Goal: Task Accomplishment & Management: Use online tool/utility

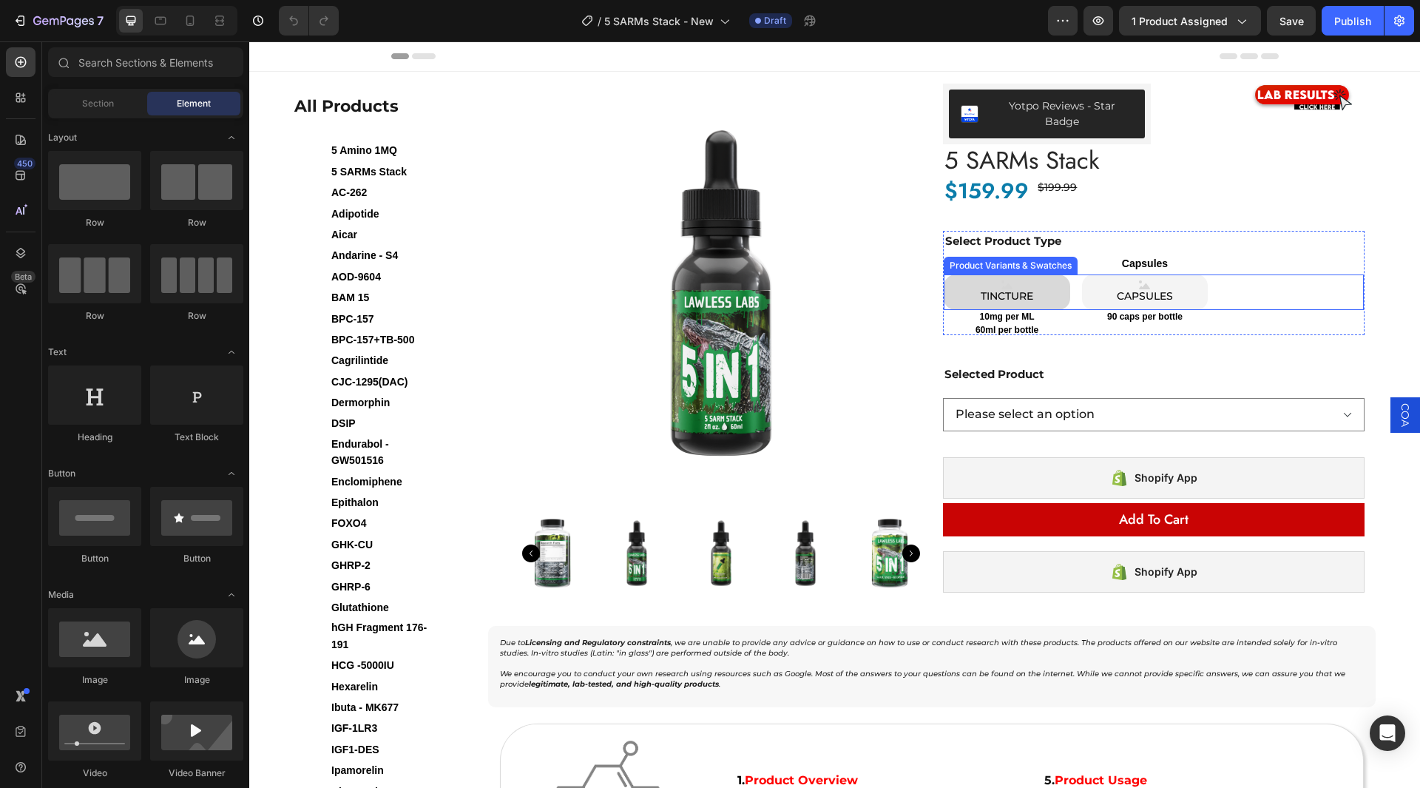
click at [1011, 274] on div "TINCTURE" at bounding box center [1007, 291] width 58 height 35
click at [944, 274] on input "TINCTURE TINCTURE TINCTURE" at bounding box center [943, 274] width 1 height 1
radio input "false"
select select "552064747523867832"
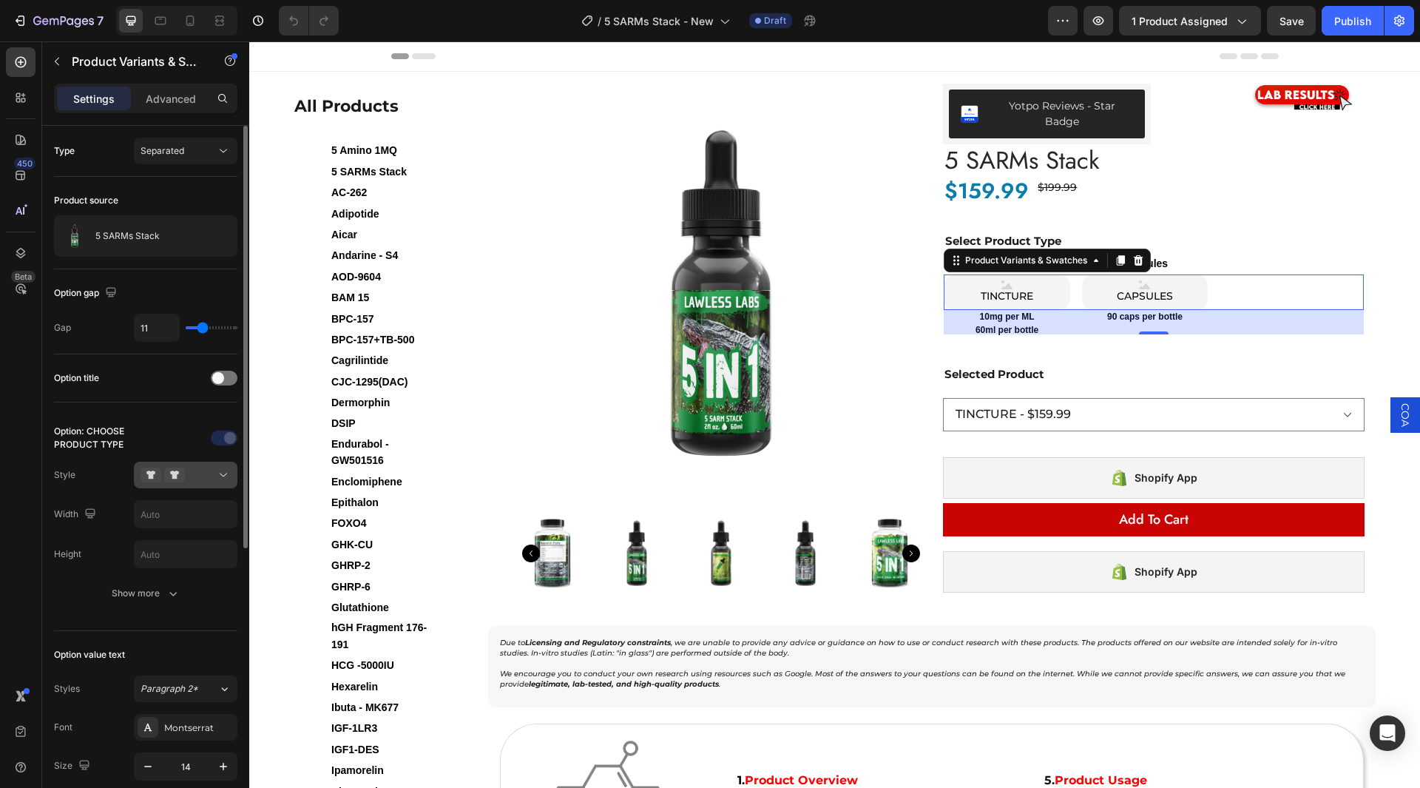
click at [158, 476] on icon at bounding box center [151, 474] width 21 height 15
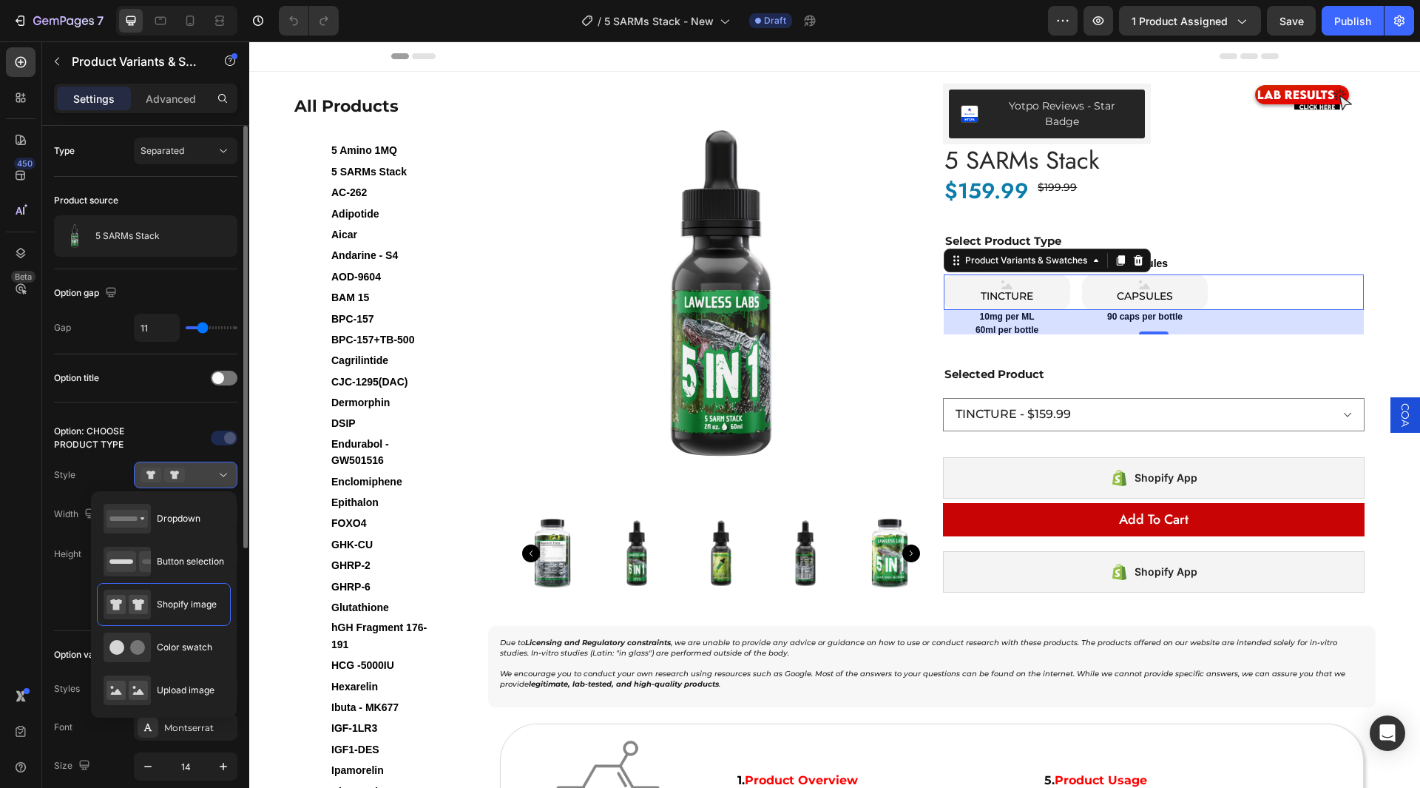
click at [158, 476] on icon at bounding box center [151, 474] width 21 height 15
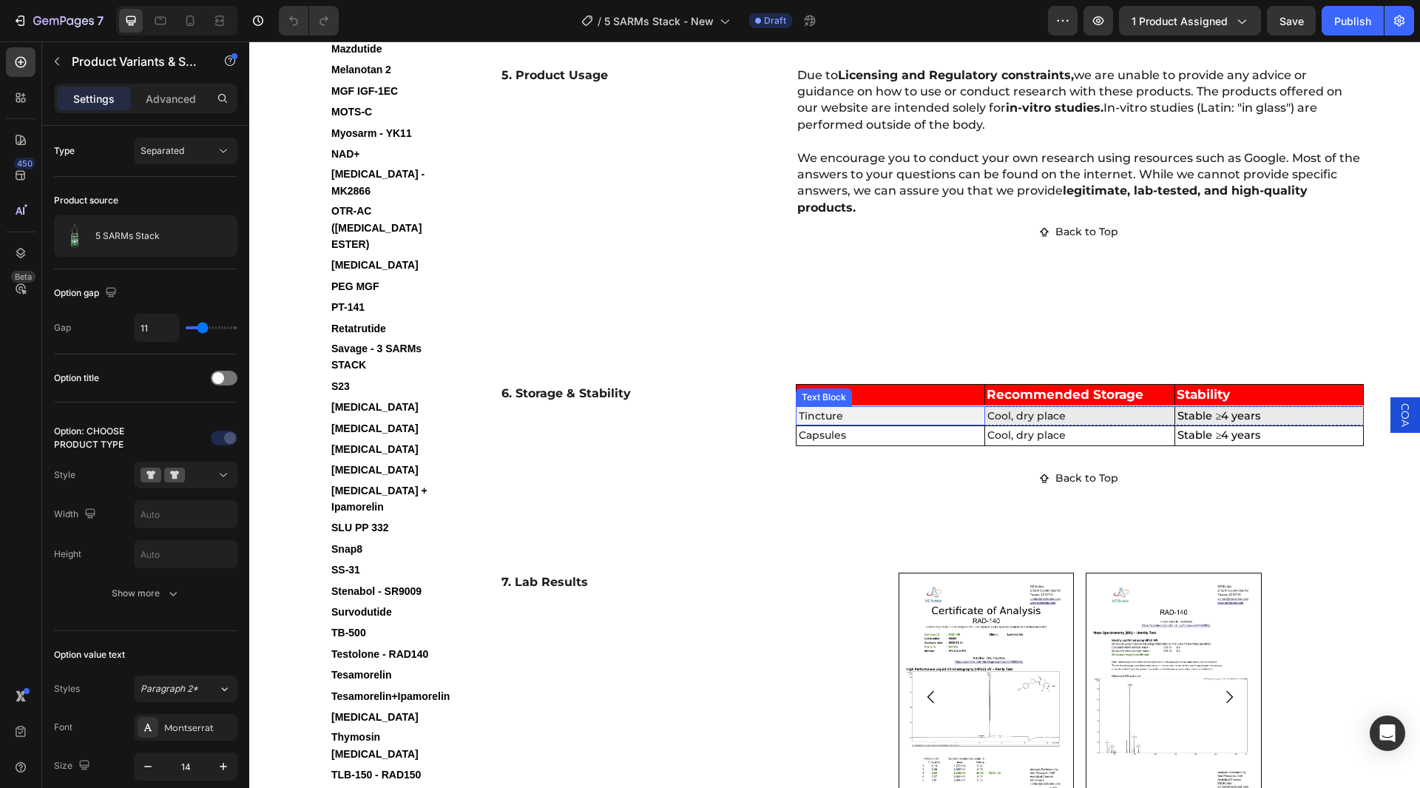
scroll to position [2958, 0]
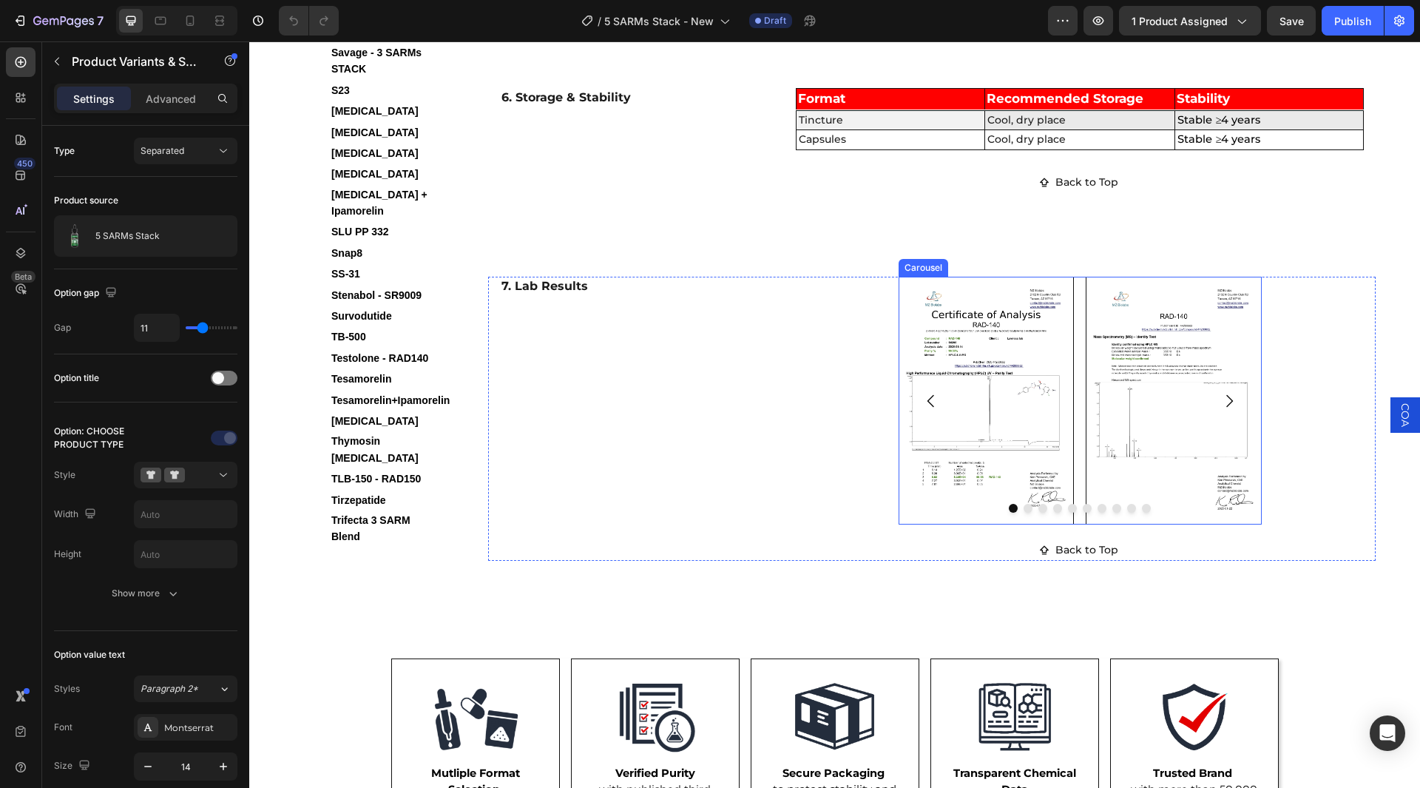
click at [1228, 410] on icon "Carousel Next Arrow" at bounding box center [1229, 401] width 18 height 18
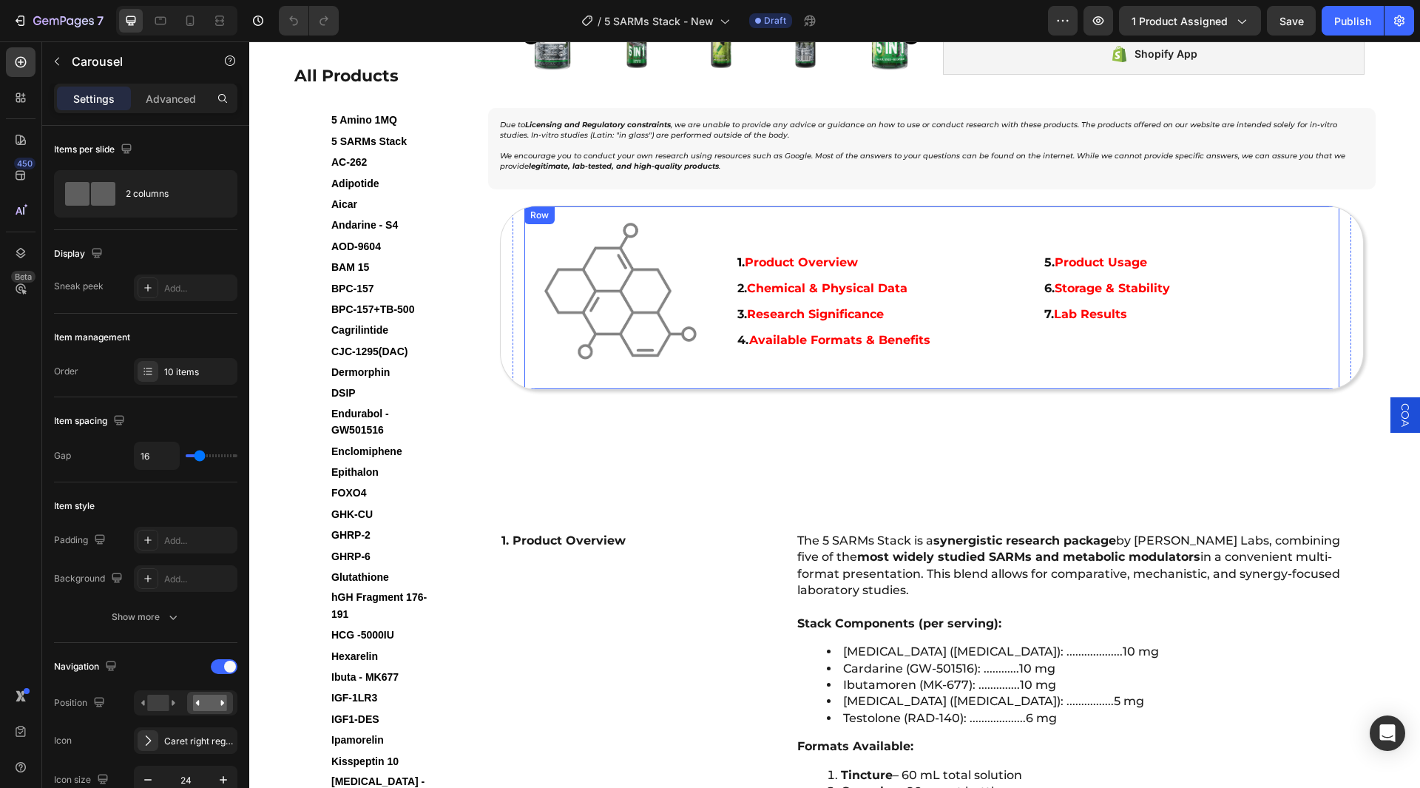
scroll to position [0, 0]
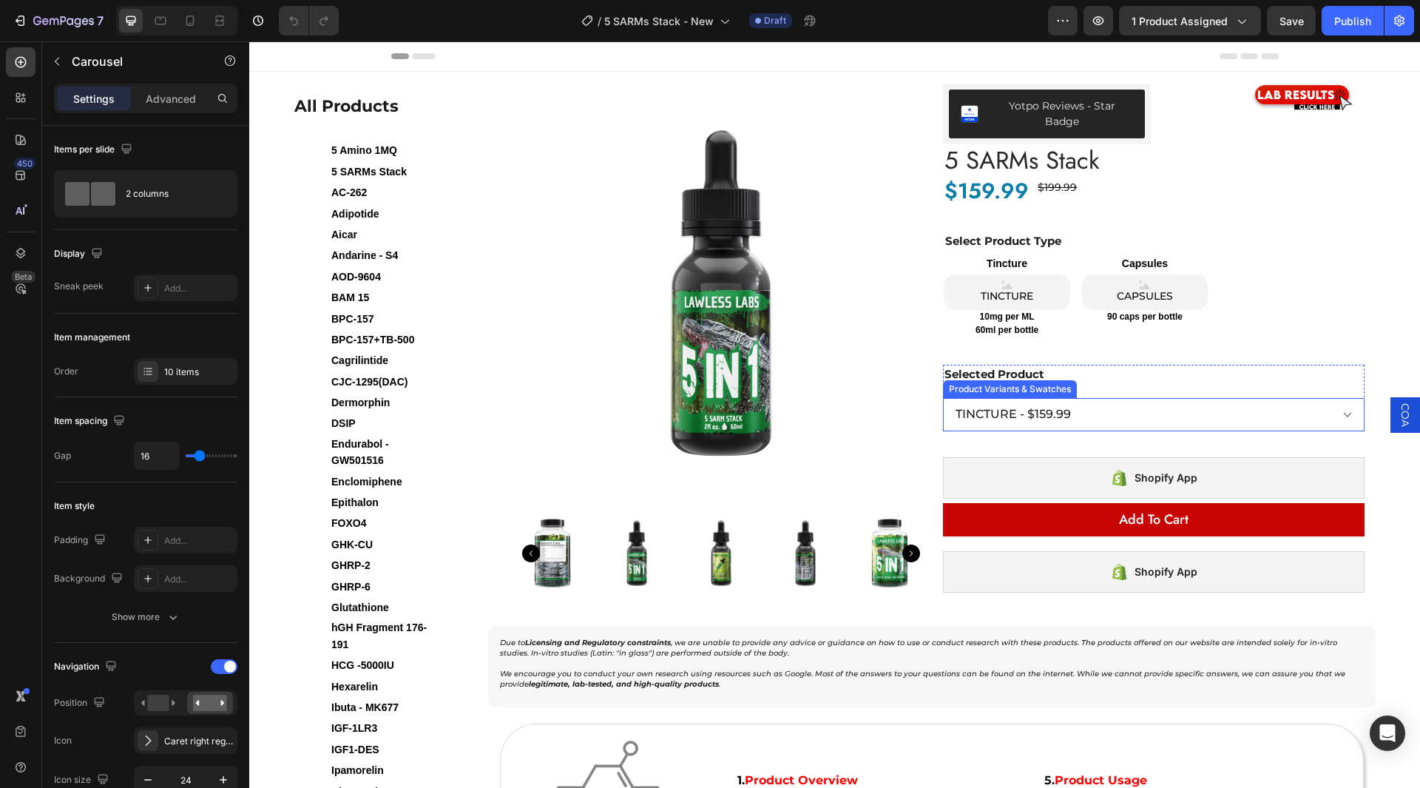
click at [1051, 402] on select "Please select an option TINCTURE - $159.99 CAPSULES - $159.99" at bounding box center [1154, 414] width 422 height 33
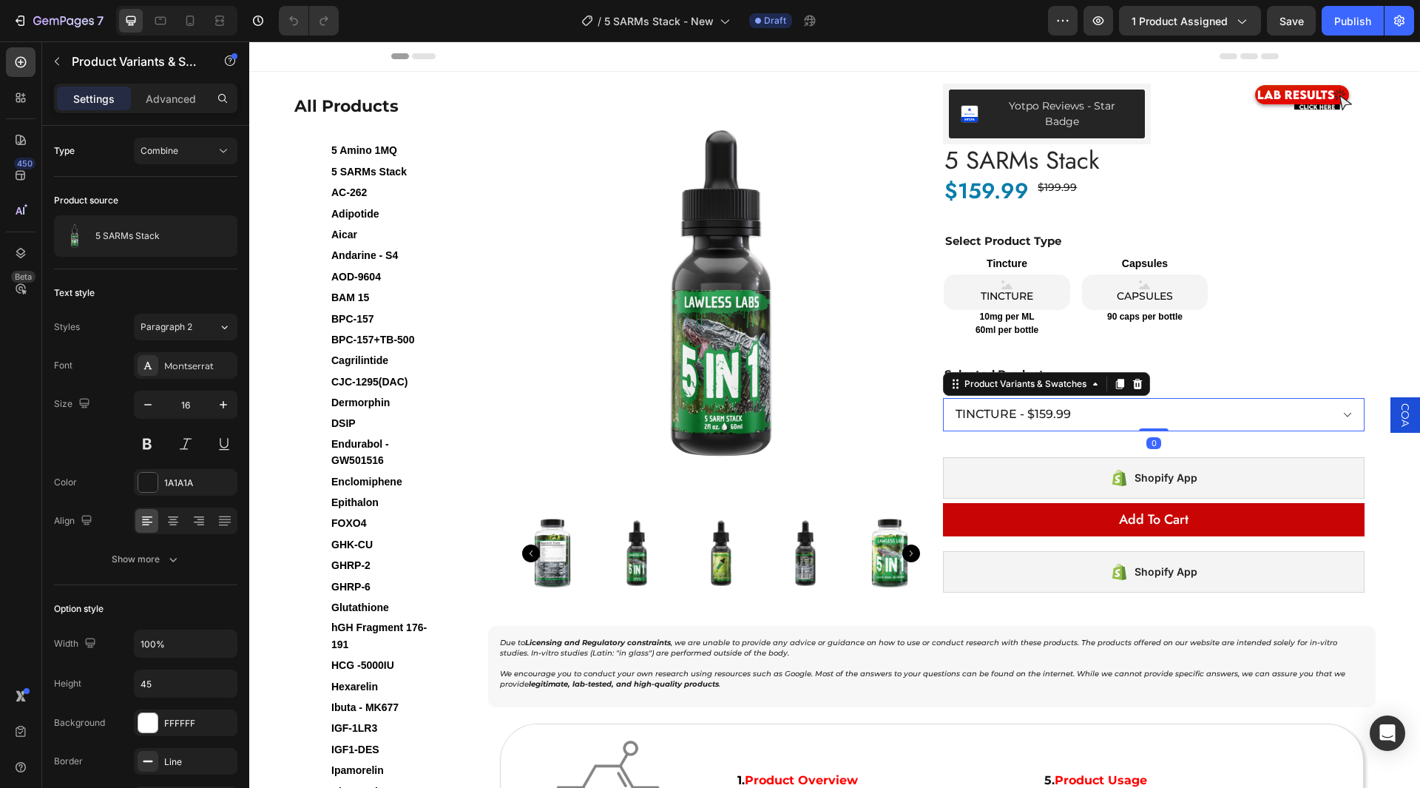
click at [1052, 402] on select "Please select an option TINCTURE - $159.99 CAPSULES - $159.99" at bounding box center [1154, 414] width 422 height 33
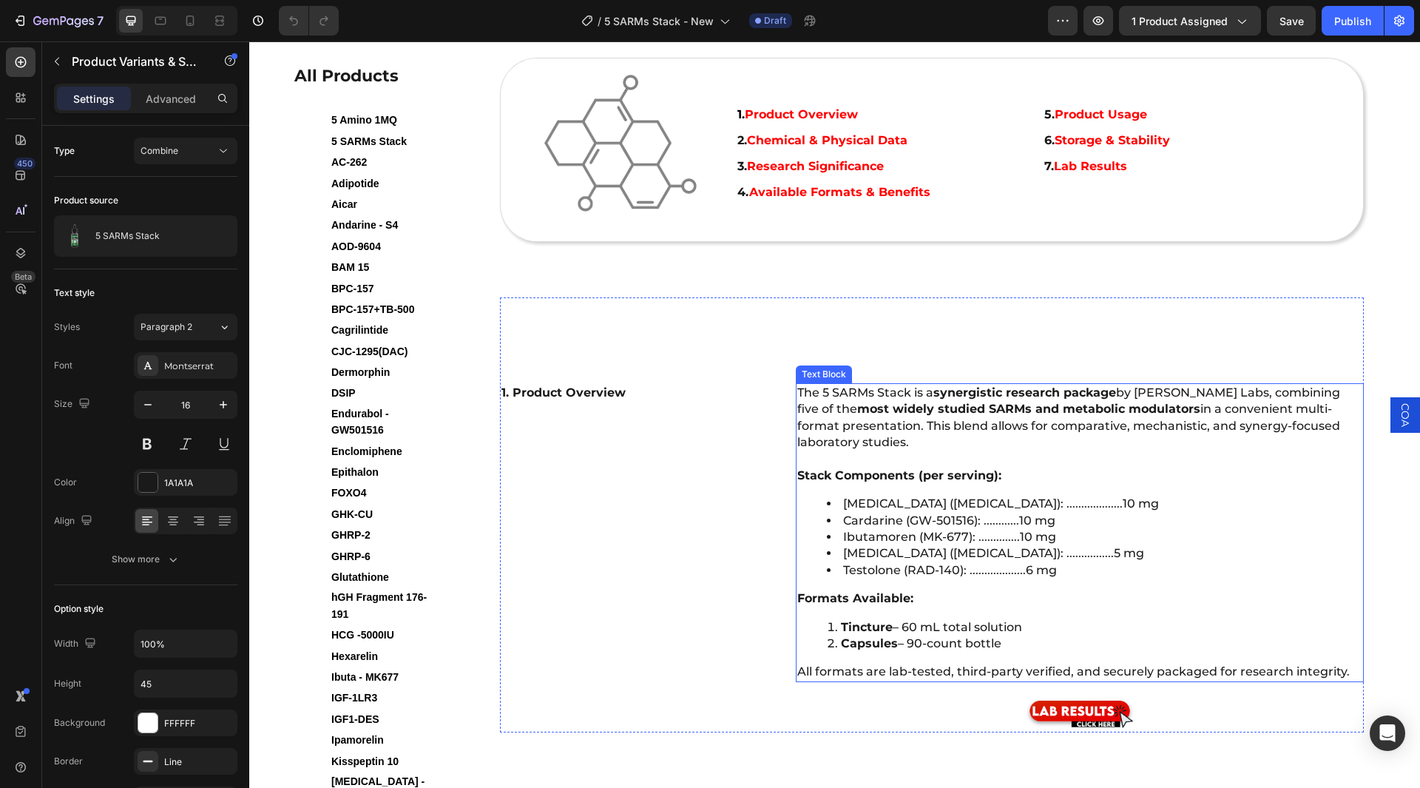
scroll to position [813, 0]
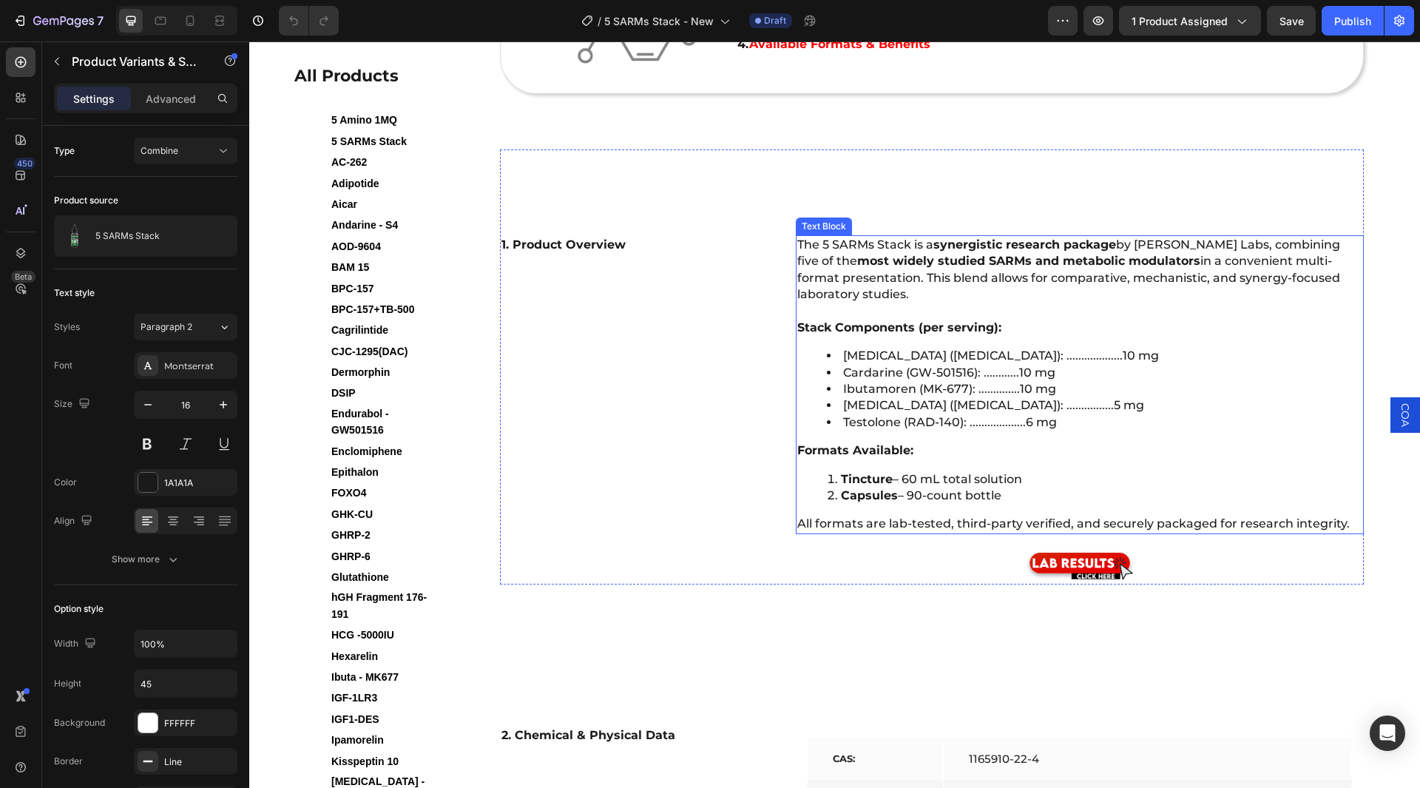
click at [322, 0] on html "7 Version history / 5 SARMs Stack - New Draft Preview 1 product assigned Save P…" at bounding box center [710, 0] width 1420 height 0
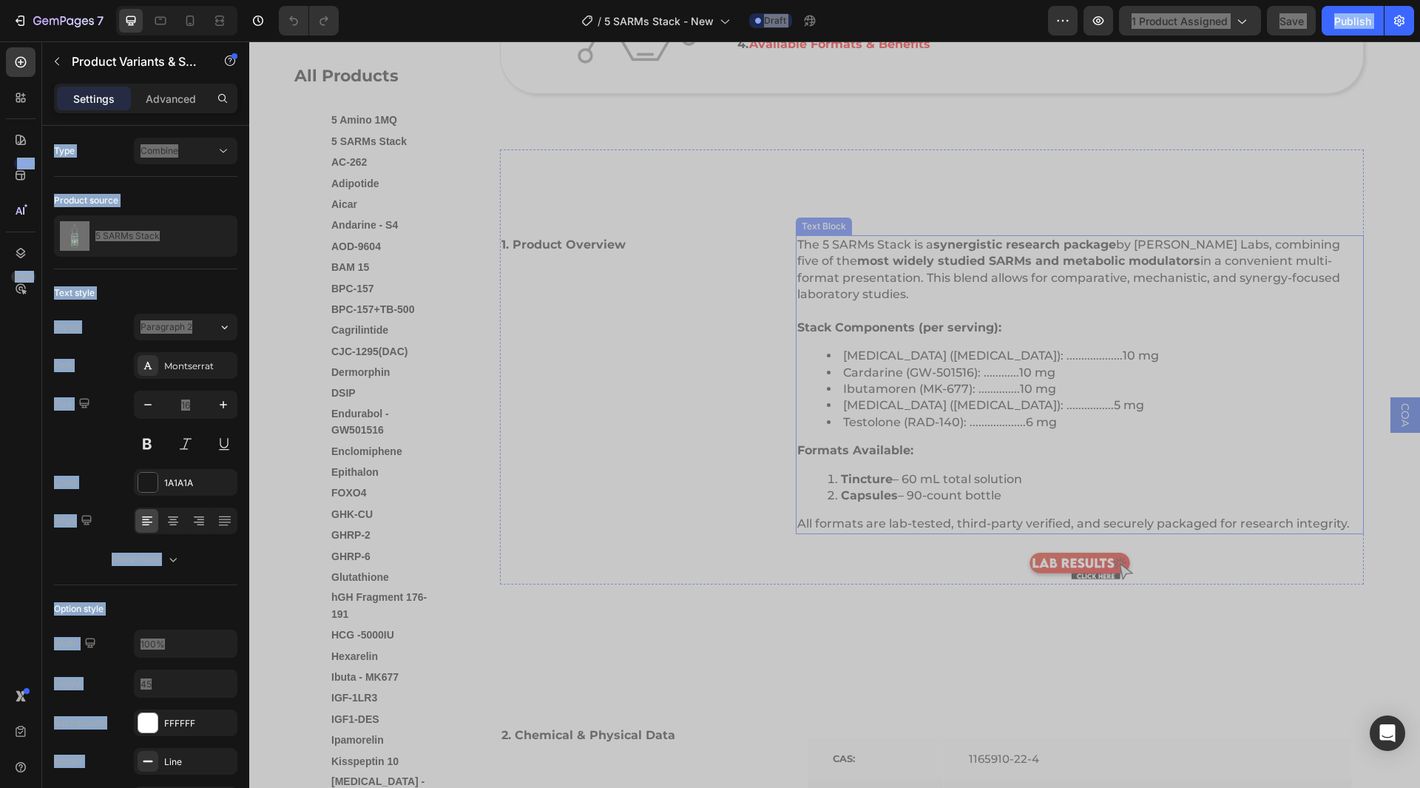
click at [964, 515] on p "All formats are lab-tested, third-party verified, and securely packaged for res…" at bounding box center [1079, 523] width 565 height 16
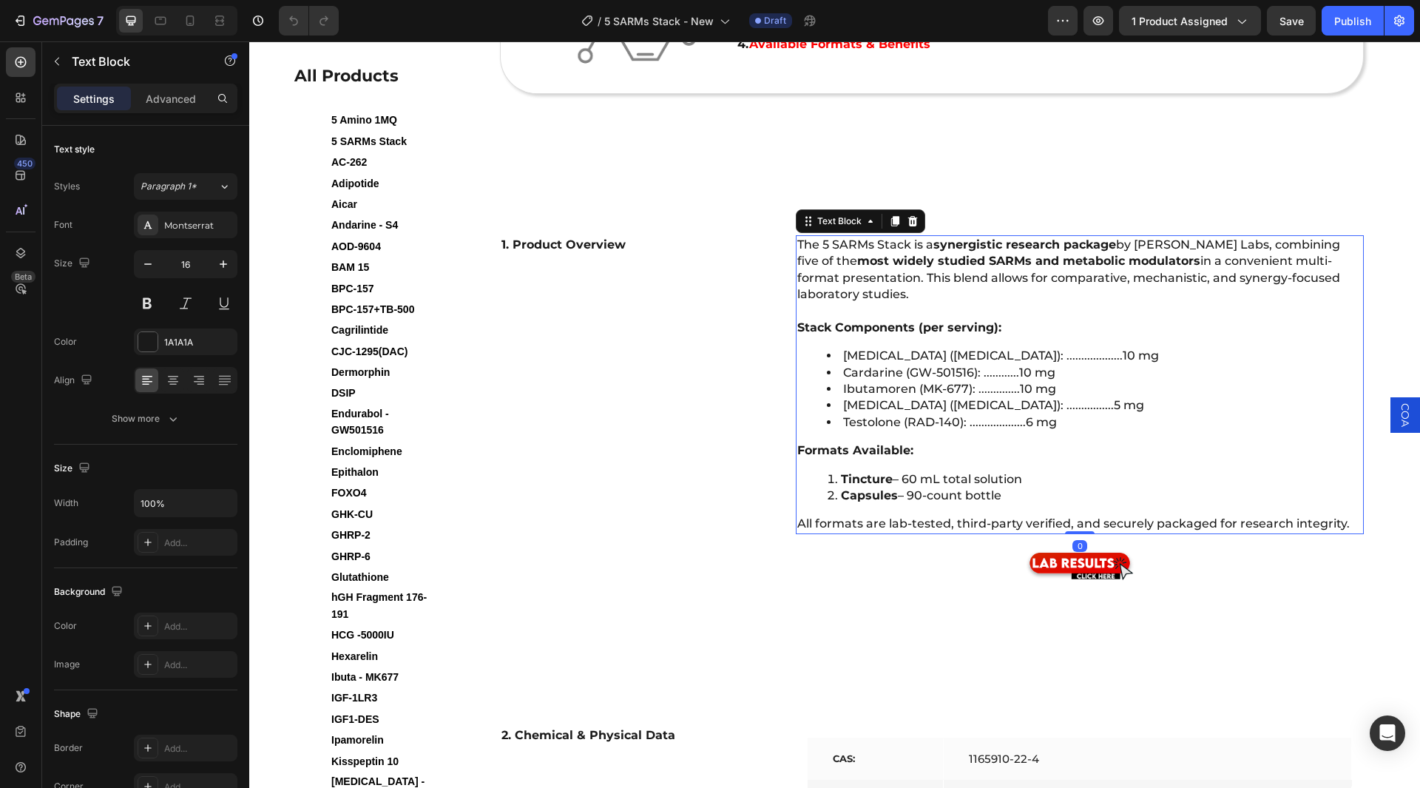
click at [913, 454] on div "The 5 SARMs Stack is a synergistic research package by Lawless Labs, combining …" at bounding box center [1080, 384] width 568 height 299
drag, startPoint x: 903, startPoint y: 438, endPoint x: 913, endPoint y: 436, distance: 9.9
click at [904, 443] on strong "Formats Available:" at bounding box center [855, 450] width 116 height 14
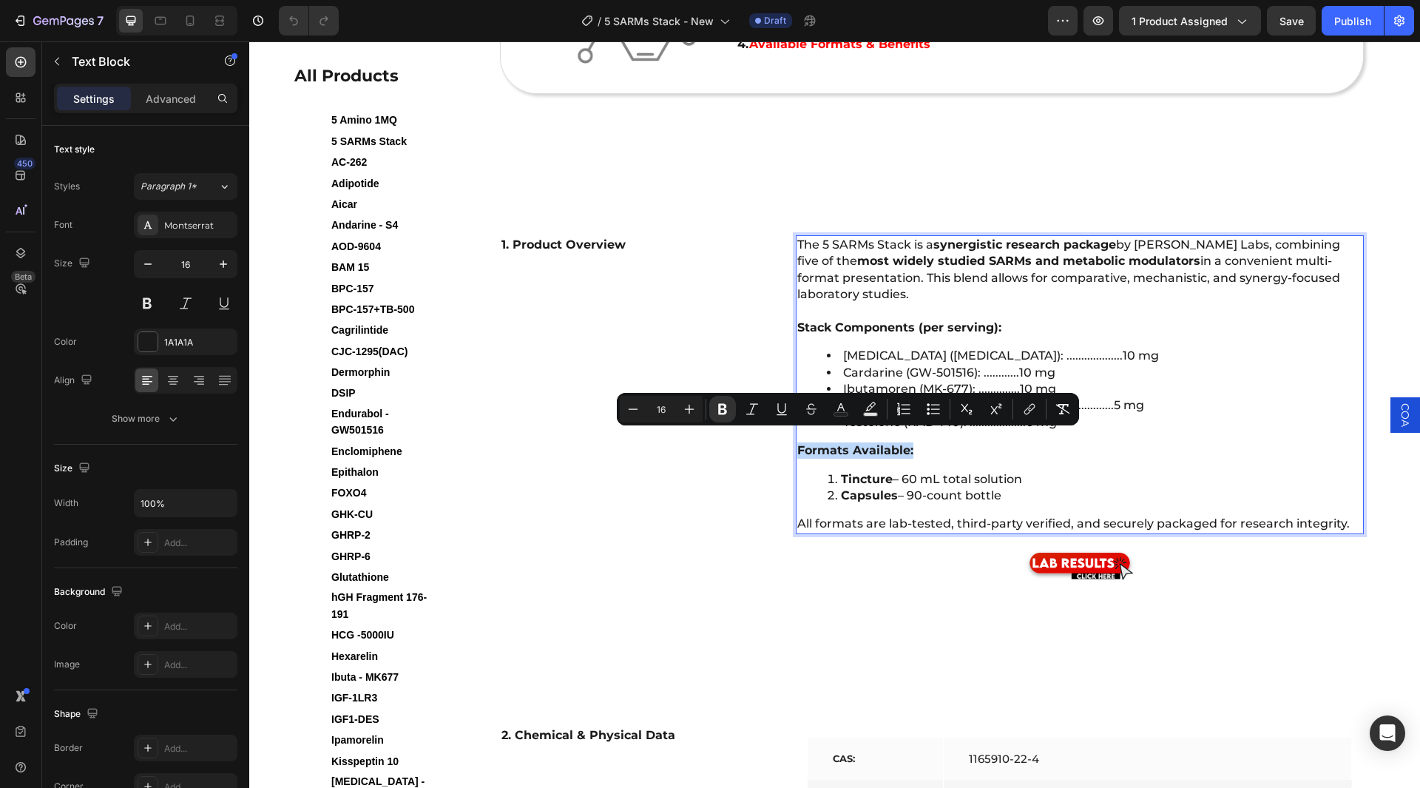
drag, startPoint x: 913, startPoint y: 434, endPoint x: 789, endPoint y: 436, distance: 123.5
click at [796, 436] on div "The 5 SARMs Stack is a synergistic research package by Lawless Labs, combining …" at bounding box center [1080, 384] width 568 height 299
click at [1096, 21] on icon "button" at bounding box center [1098, 20] width 11 height 9
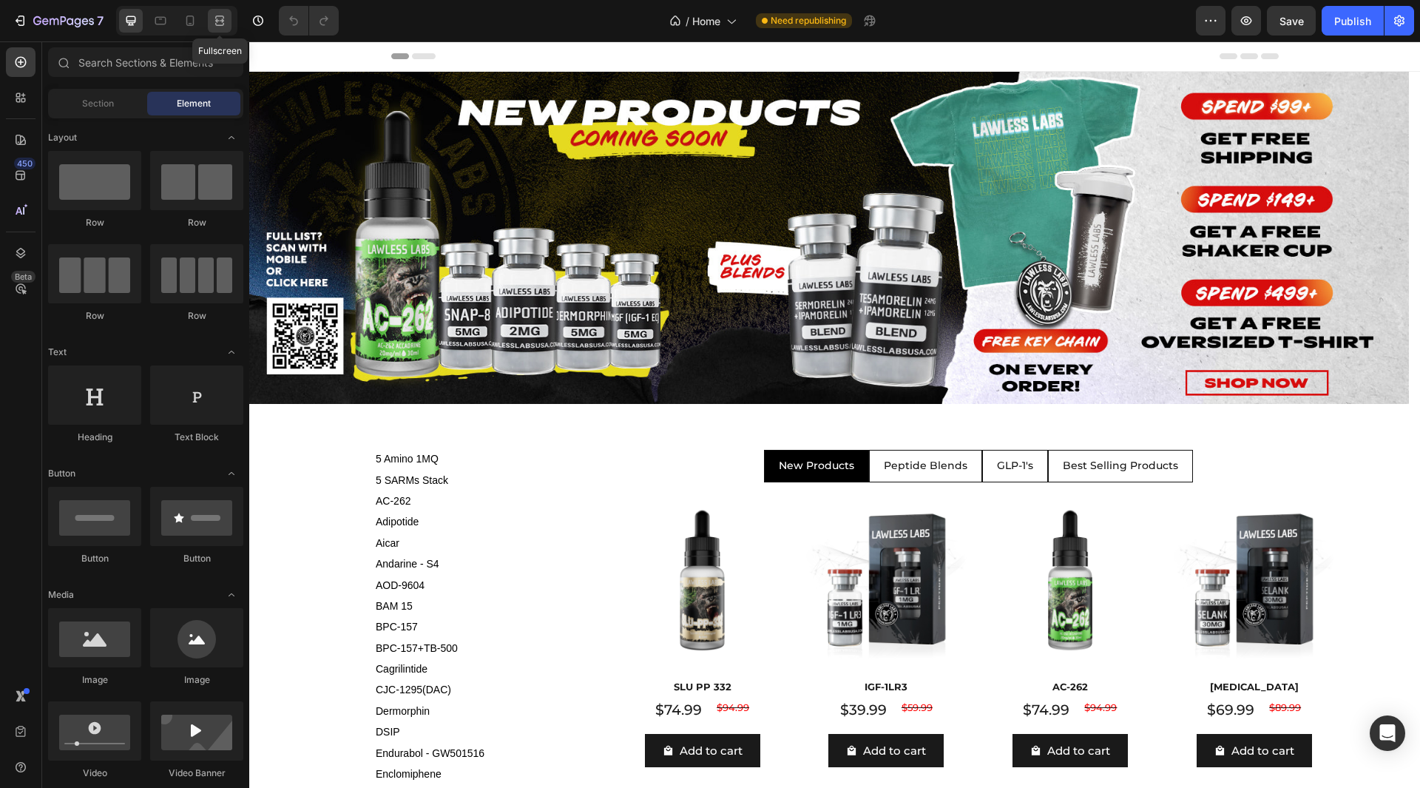
click at [219, 23] on icon at bounding box center [219, 24] width 9 height 3
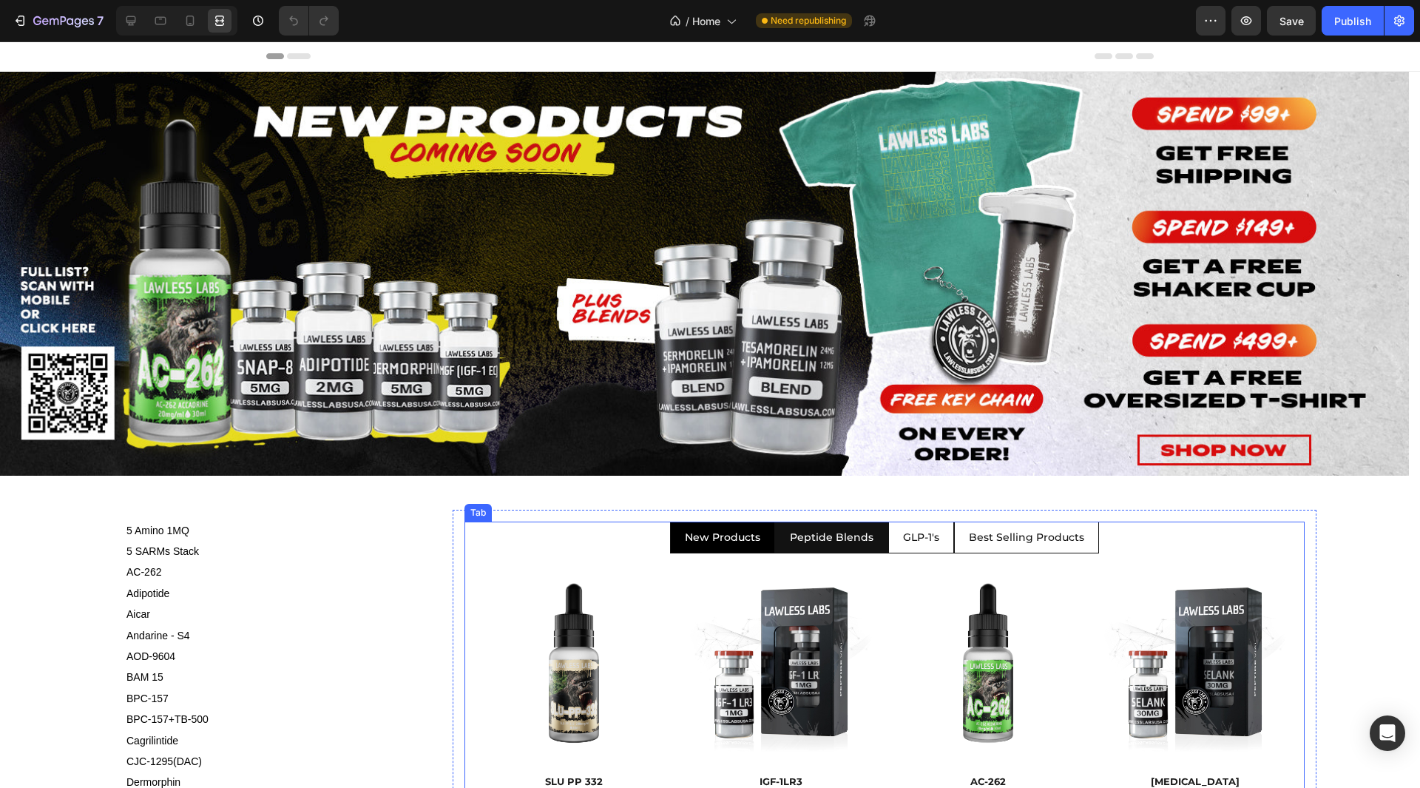
drag, startPoint x: 938, startPoint y: 534, endPoint x: 865, endPoint y: 532, distance: 74.0
click at [938, 534] on li "GLP-1's" at bounding box center [921, 537] width 66 height 33
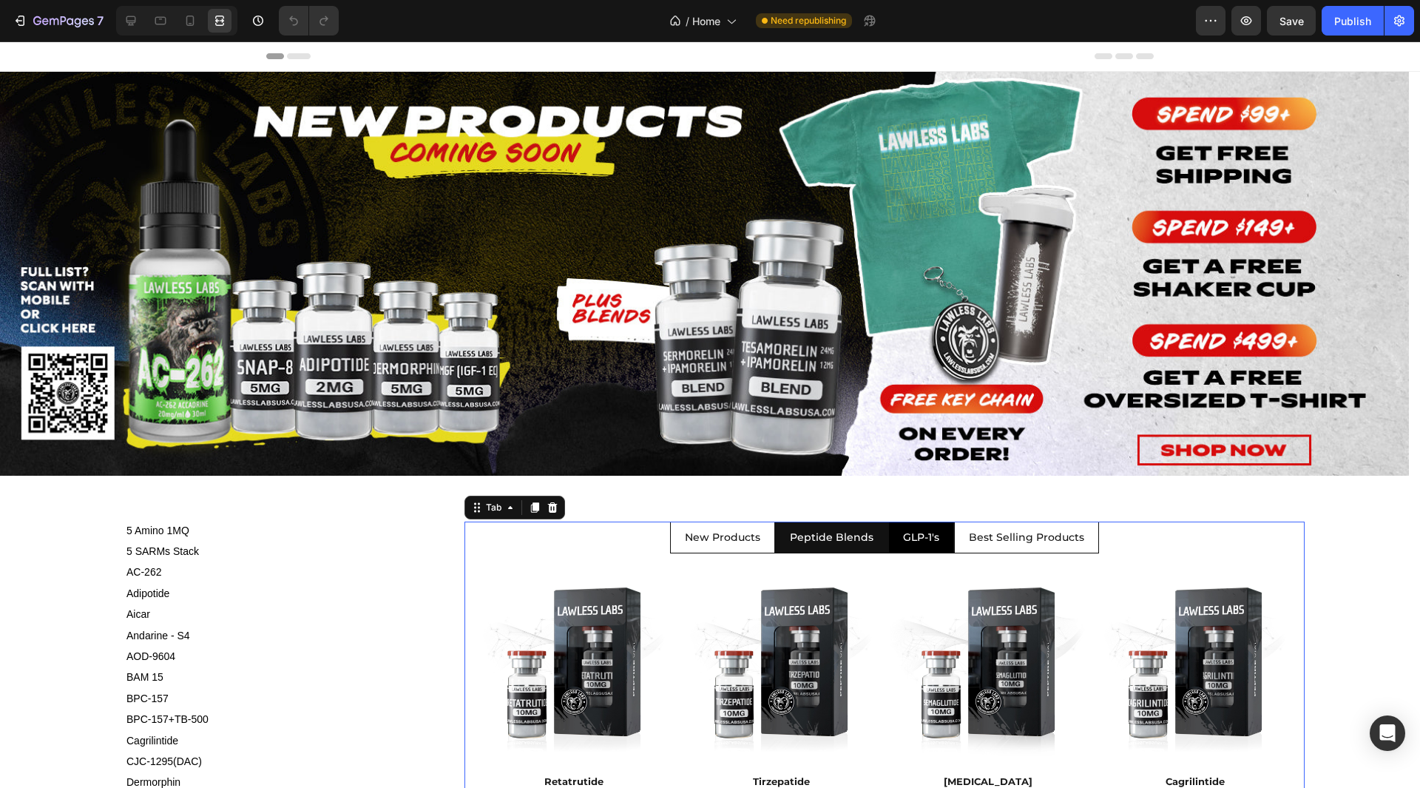
click at [836, 532] on p "Peptide Blends" at bounding box center [832, 537] width 84 height 15
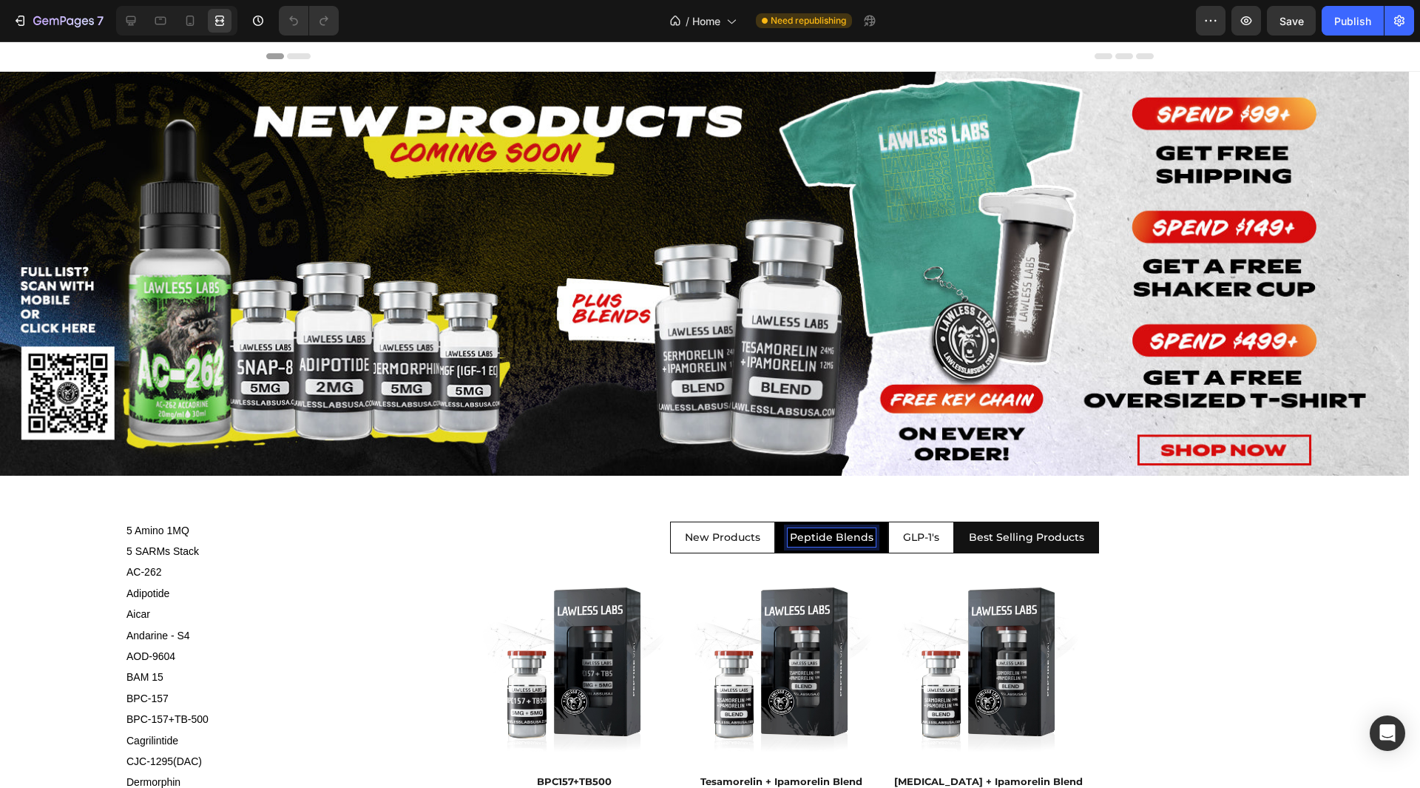
click at [1007, 524] on li "Best Selling Products" at bounding box center [1026, 537] width 145 height 33
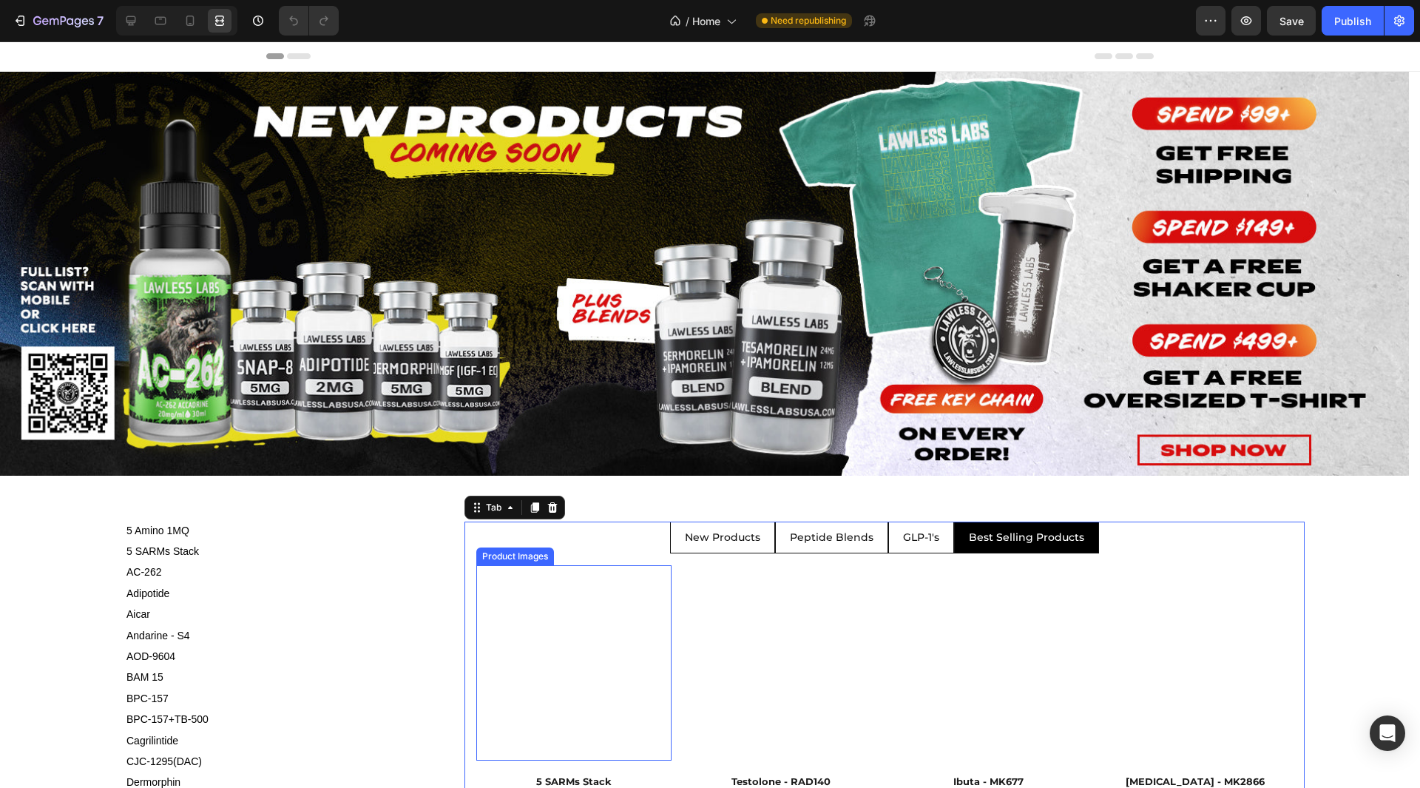
scroll to position [296, 0]
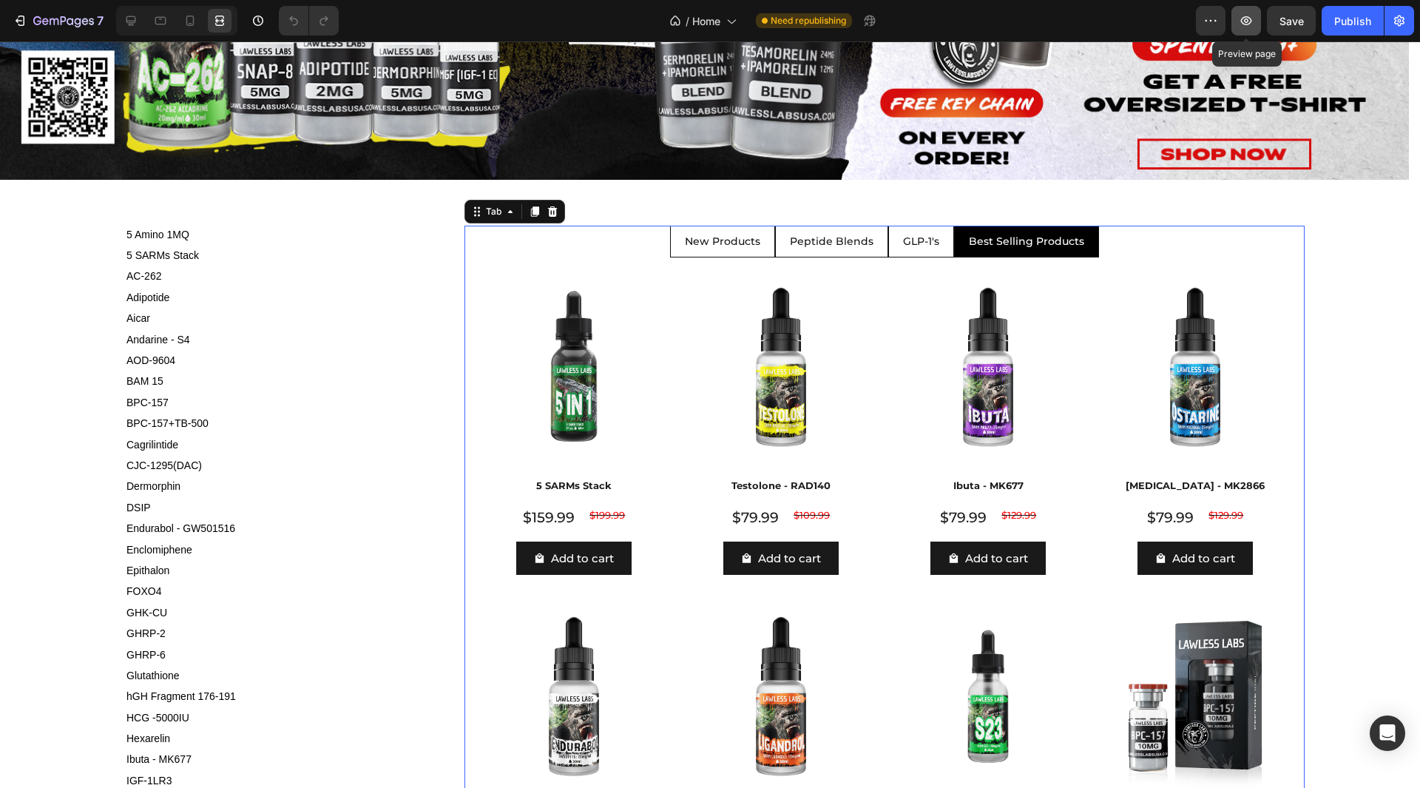
click at [1255, 13] on button "button" at bounding box center [1246, 21] width 30 height 30
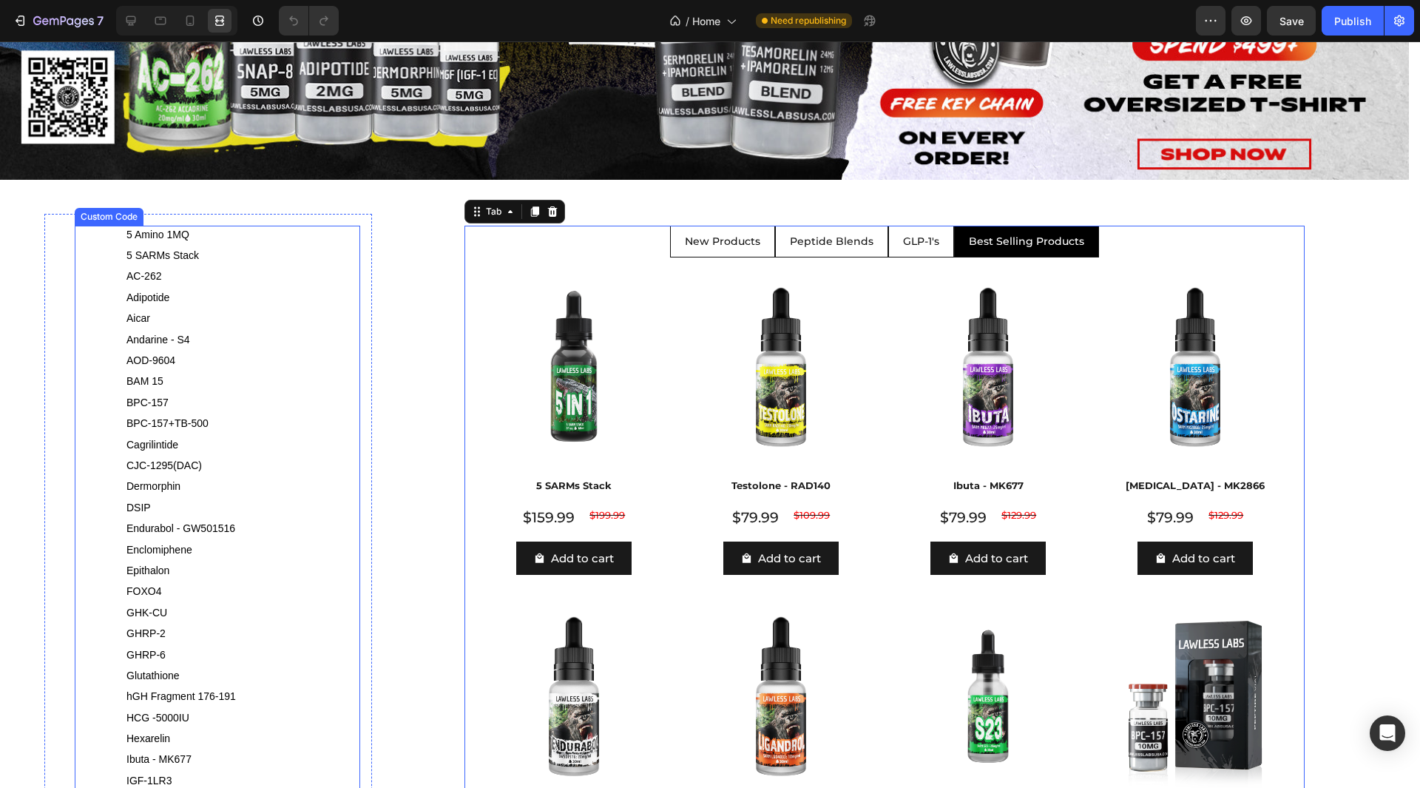
click at [134, 18] on icon at bounding box center [131, 20] width 15 height 15
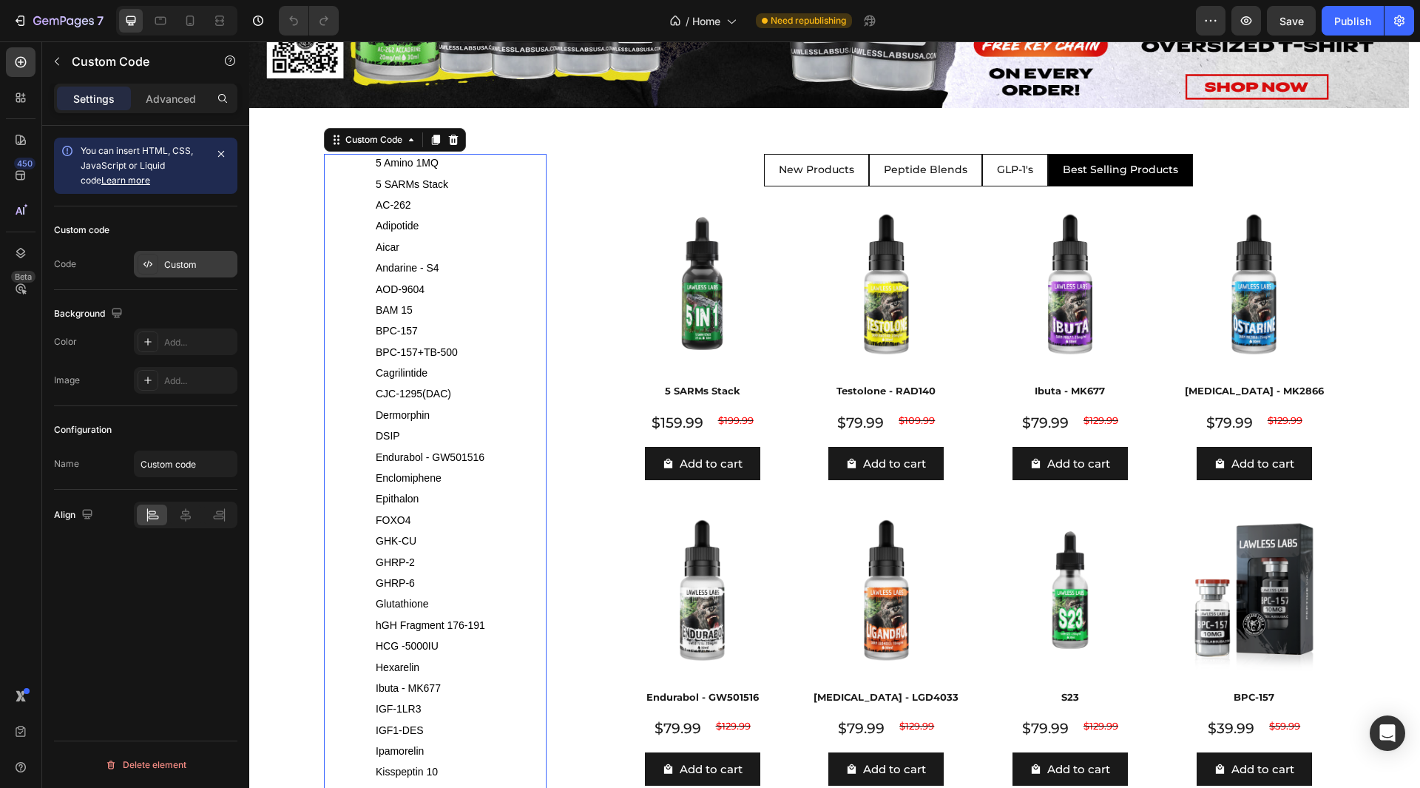
click at [175, 257] on div "Custom" at bounding box center [186, 264] width 104 height 27
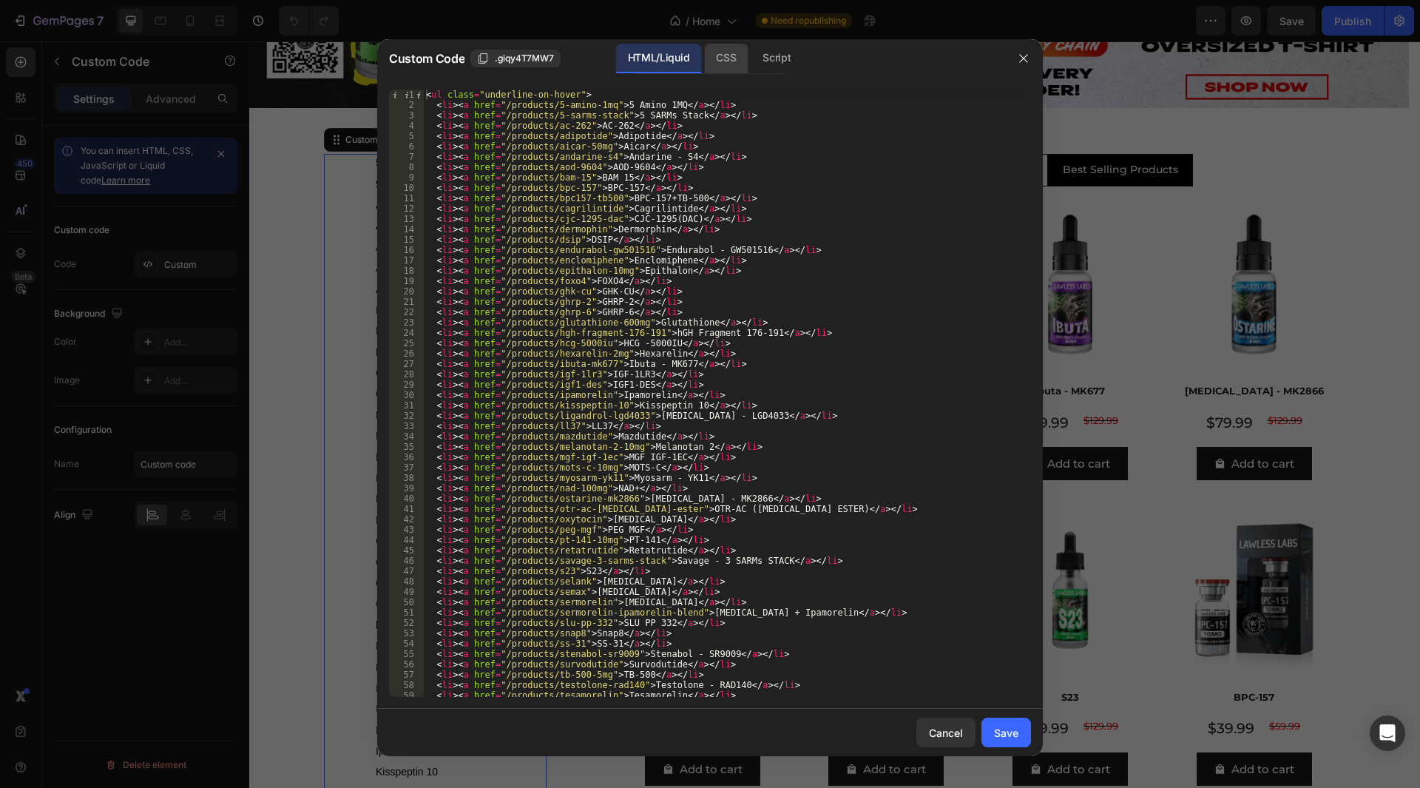
click at [751, 53] on div "CSS" at bounding box center [777, 59] width 52 height 30
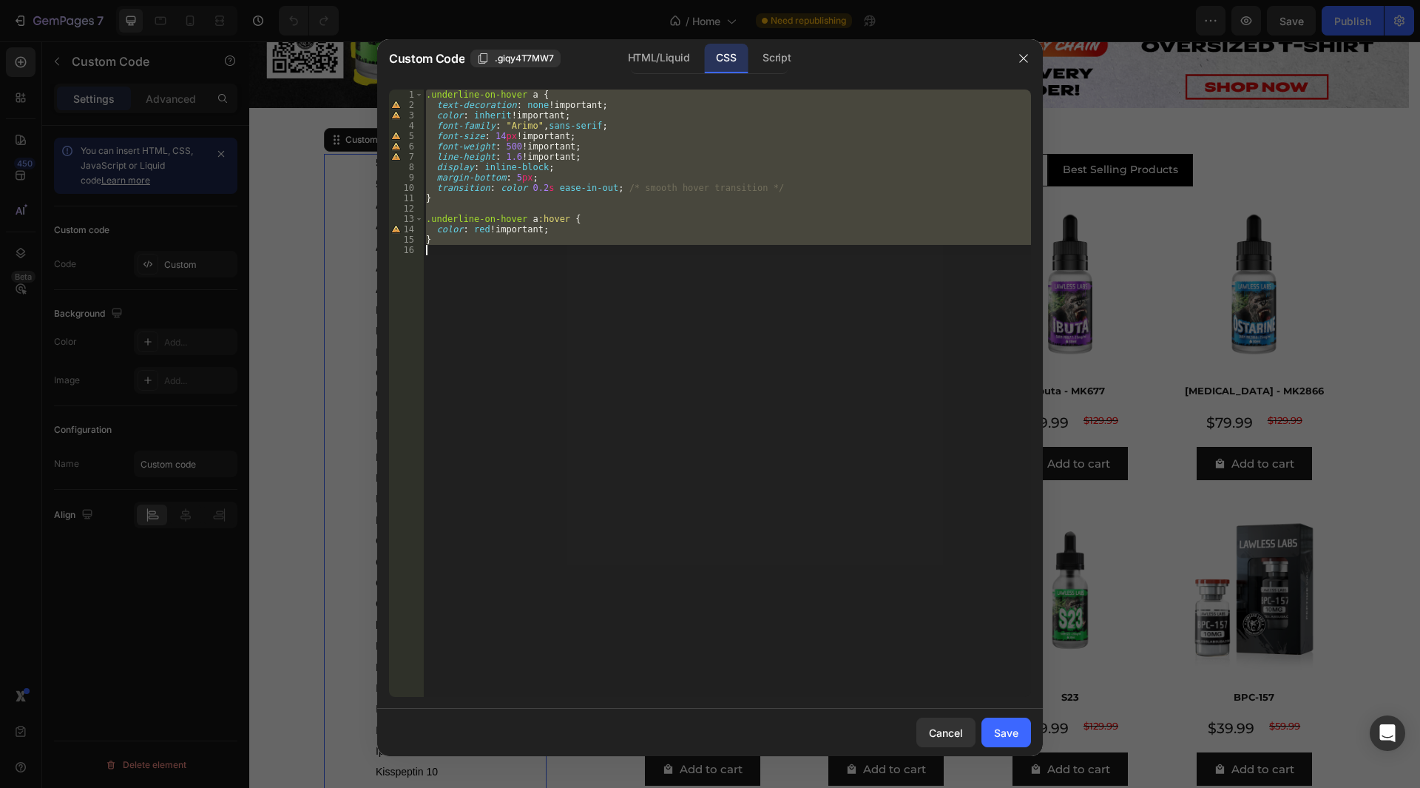
click at [489, 191] on div ".underline-on-hover a { text-decoration : none !important ; color : inherit !im…" at bounding box center [727, 392] width 608 height 607
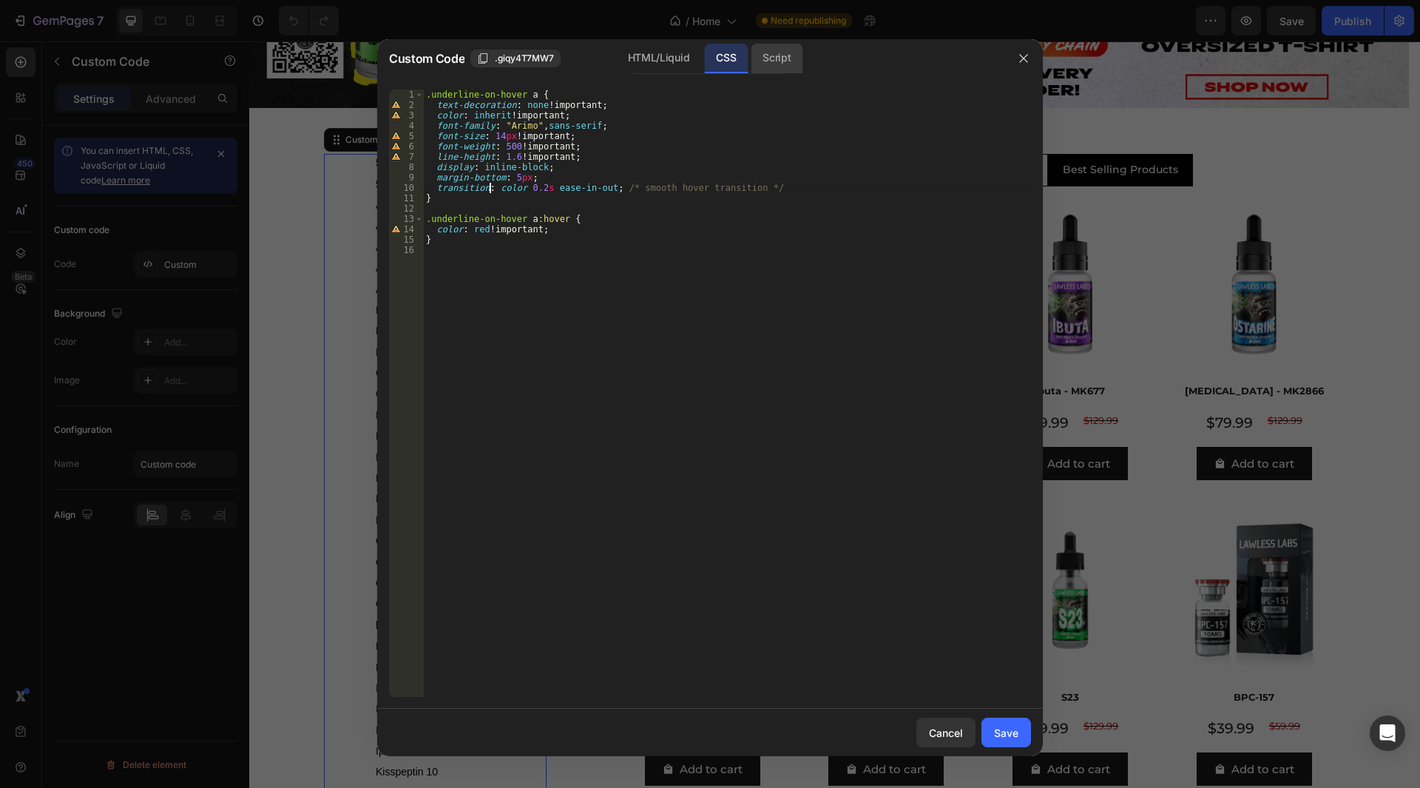
click at [0, 0] on div "Script" at bounding box center [0, 0] width 0 height 0
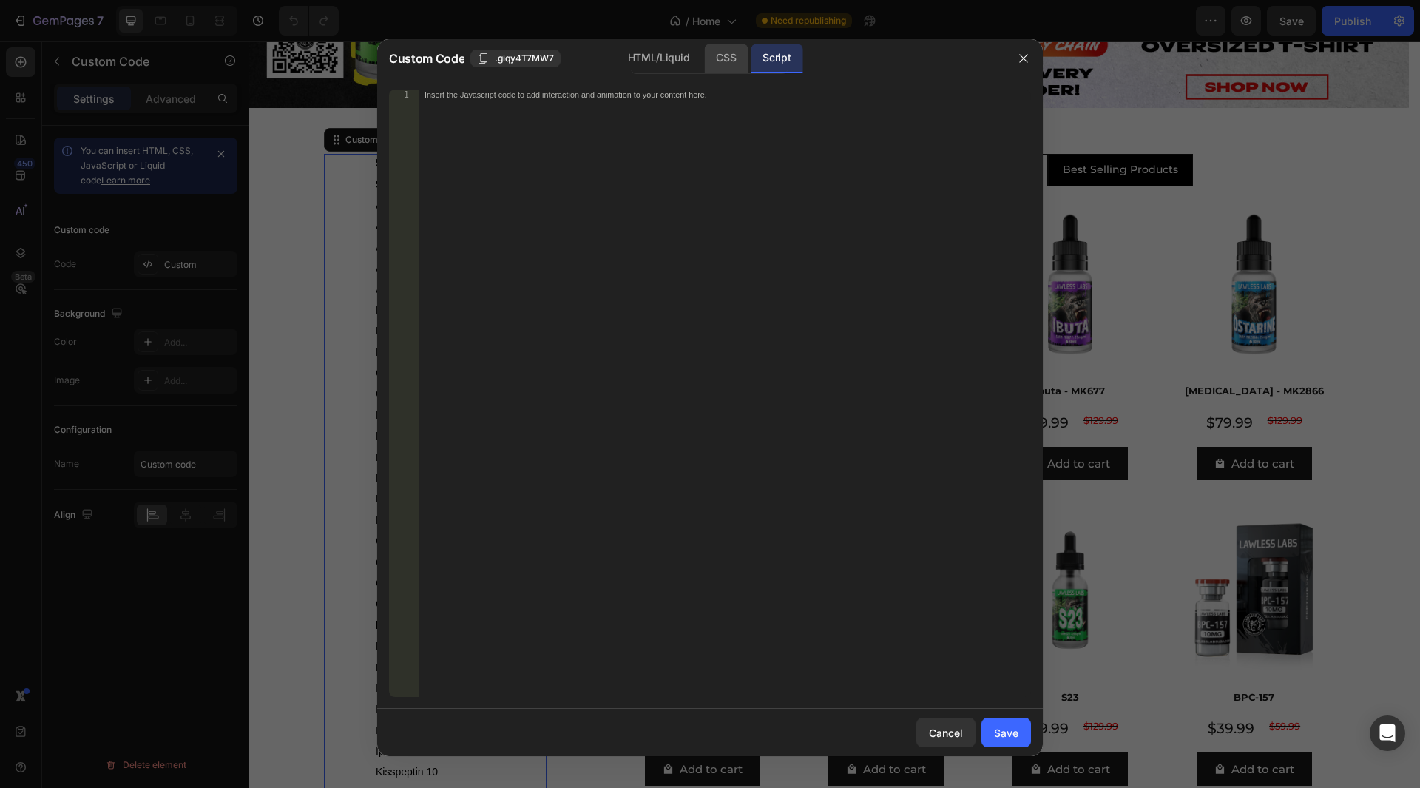
click at [0, 0] on div "CSS" at bounding box center [0, 0] width 0 height 0
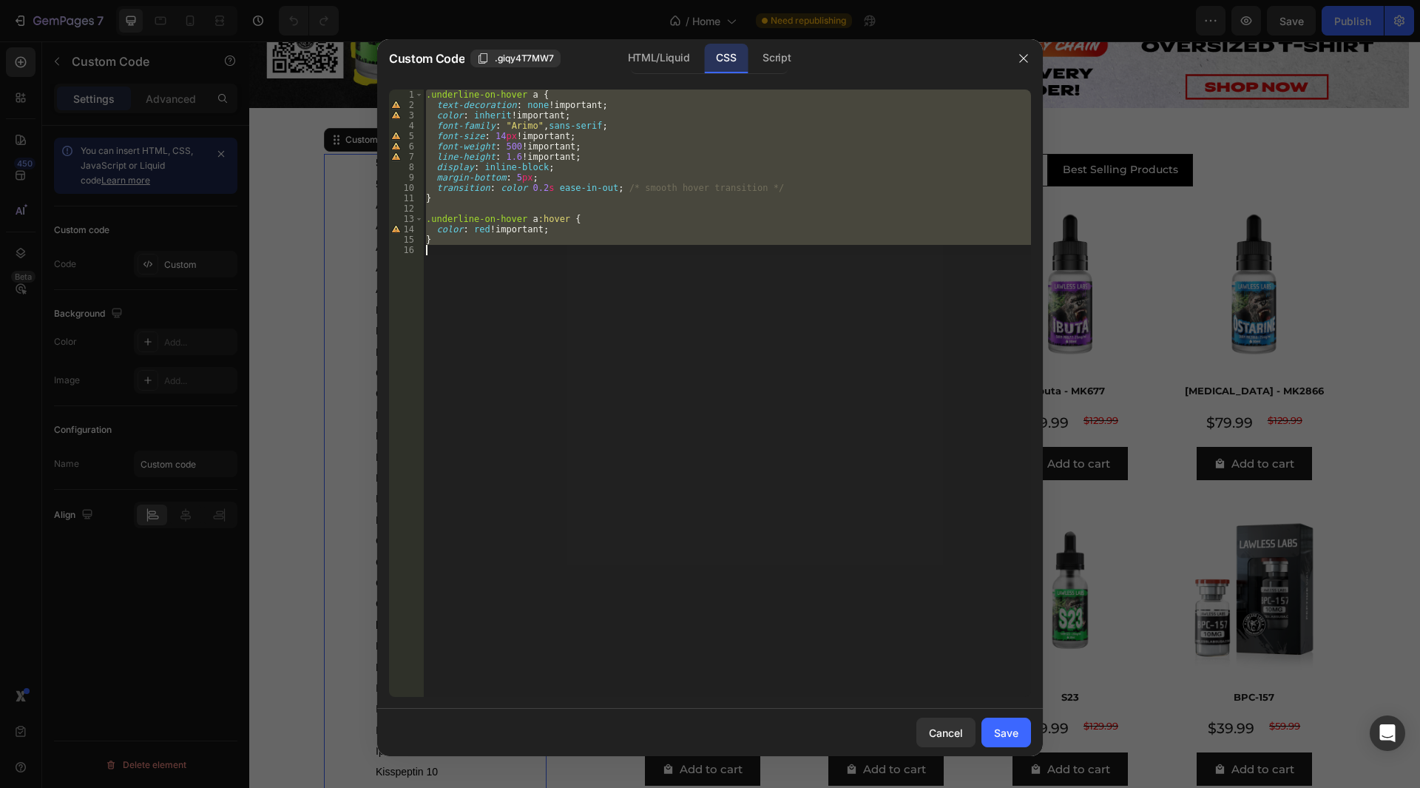
click at [483, 160] on div ".underline-on-hover a { text-decoration : none !important ; color : inherit !im…" at bounding box center [727, 392] width 608 height 607
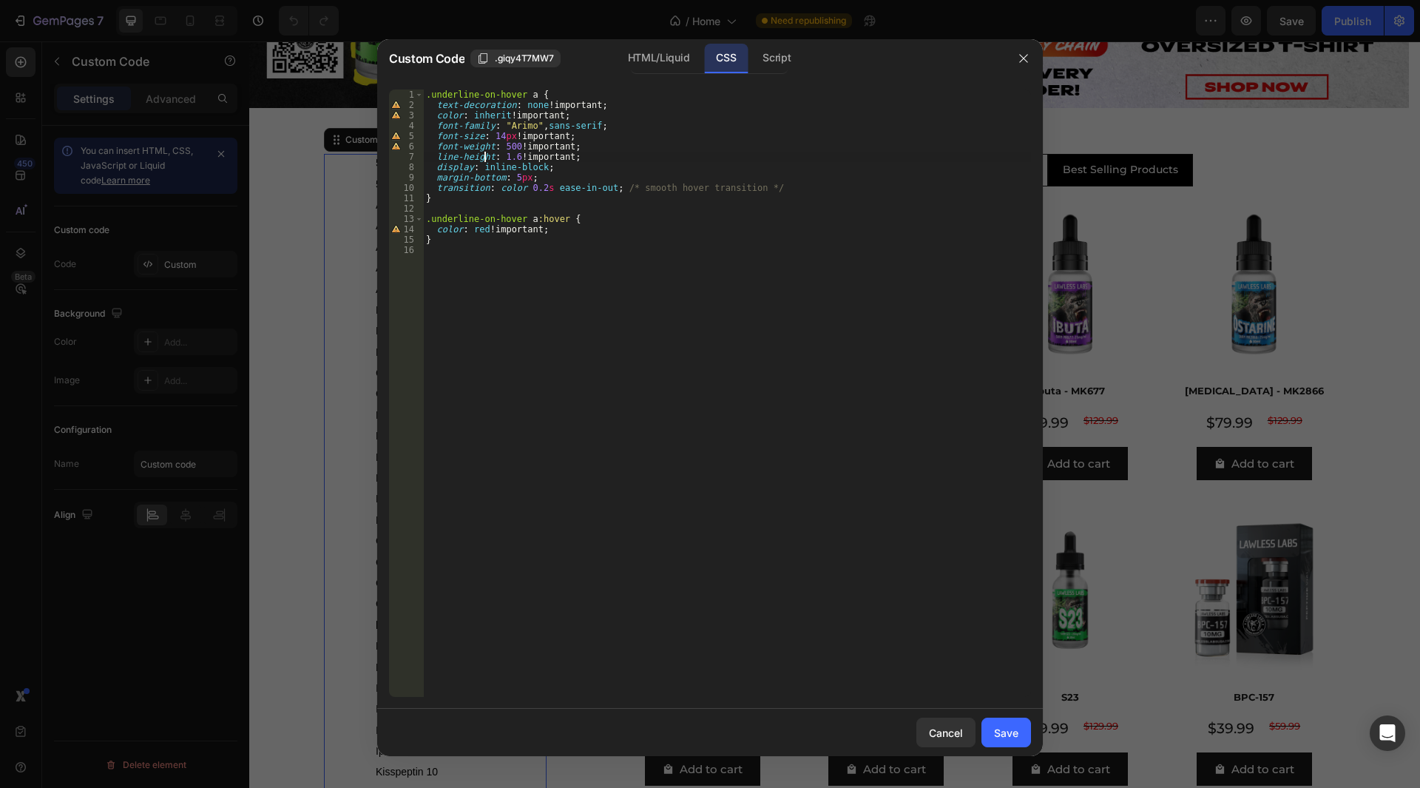
click at [520, 129] on div ".underline-on-hover a { text-decoration : none !important ; color : inherit !im…" at bounding box center [727, 403] width 608 height 628
click at [522, 126] on div ".underline-on-hover a { text-decoration : none !important ; color : inherit !im…" at bounding box center [727, 403] width 608 height 628
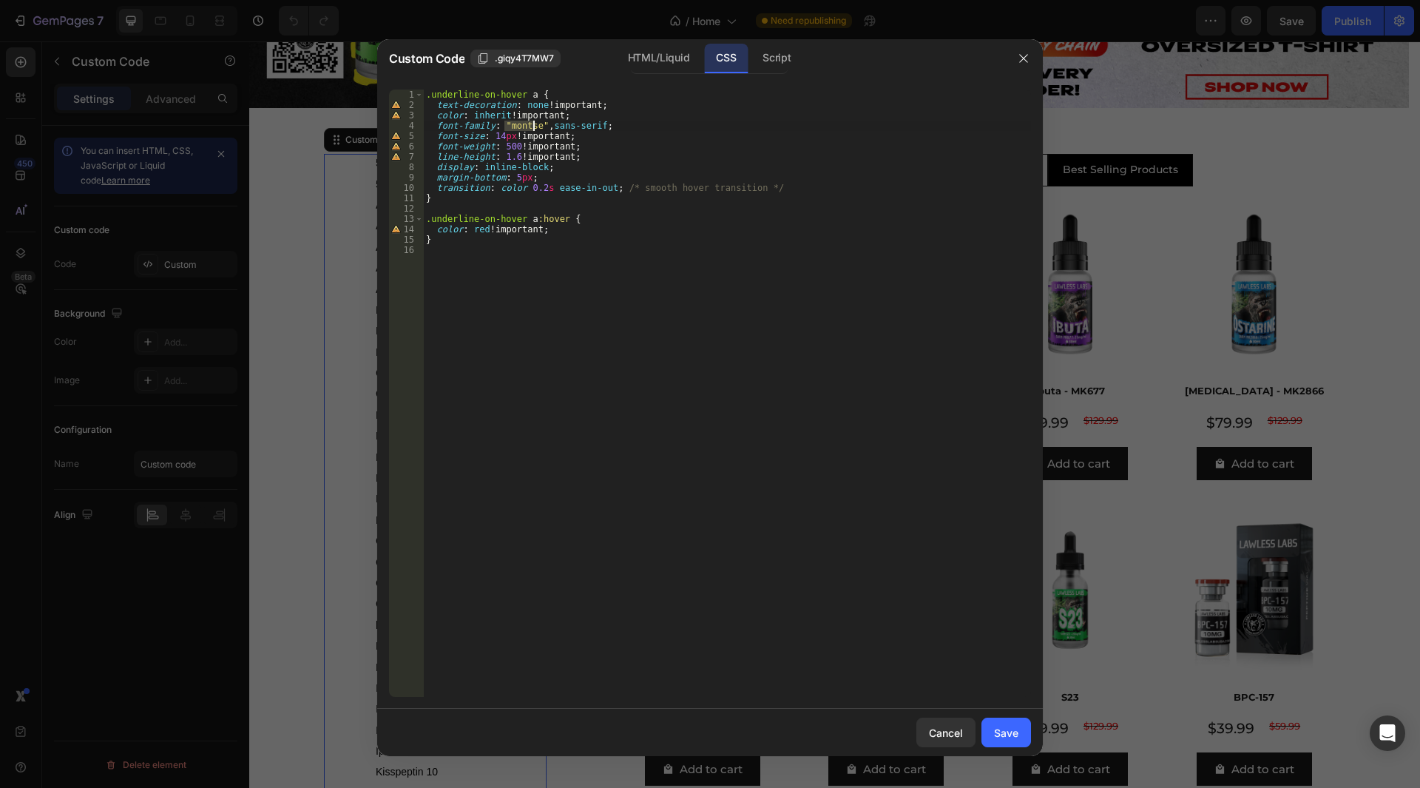
paste textarea "Montserrat"
type textarea "font-family: "Montserrat", sans-serif;"
click at [620, 302] on div ".underline-on-hover a { text-decoration : none !important ; color : inherit !im…" at bounding box center [727, 403] width 608 height 628
click at [503, 144] on div ".underline-on-hover a { text-decoration : none !important ; color : inherit !im…" at bounding box center [727, 403] width 608 height 628
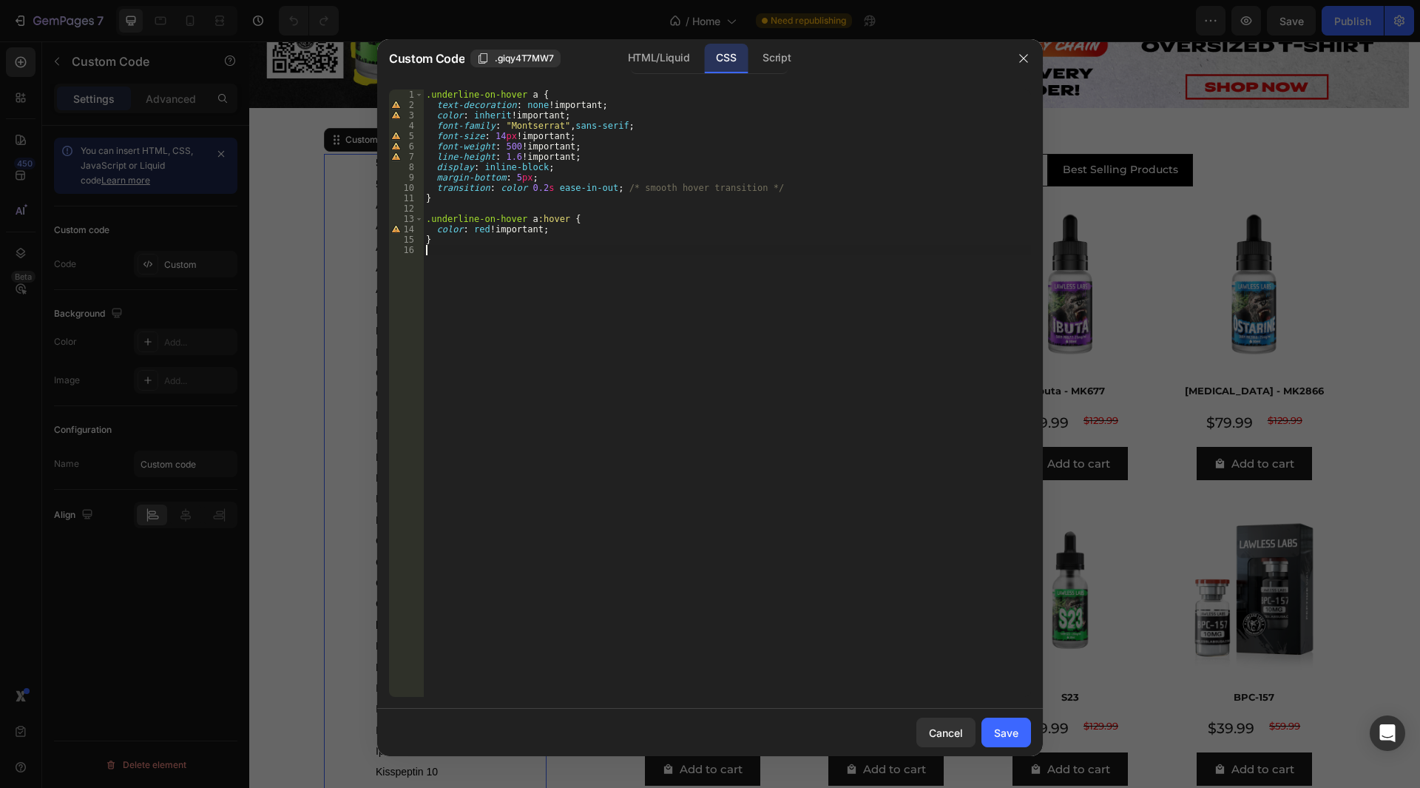
type textarea "font-weight: 500 !important;"
click at [526, 246] on div ".underline-on-hover a { text-decoration : none !important ; color : inherit !im…" at bounding box center [727, 403] width 608 height 628
click at [0, 0] on div "HTML/Liquid" at bounding box center [0, 0] width 0 height 0
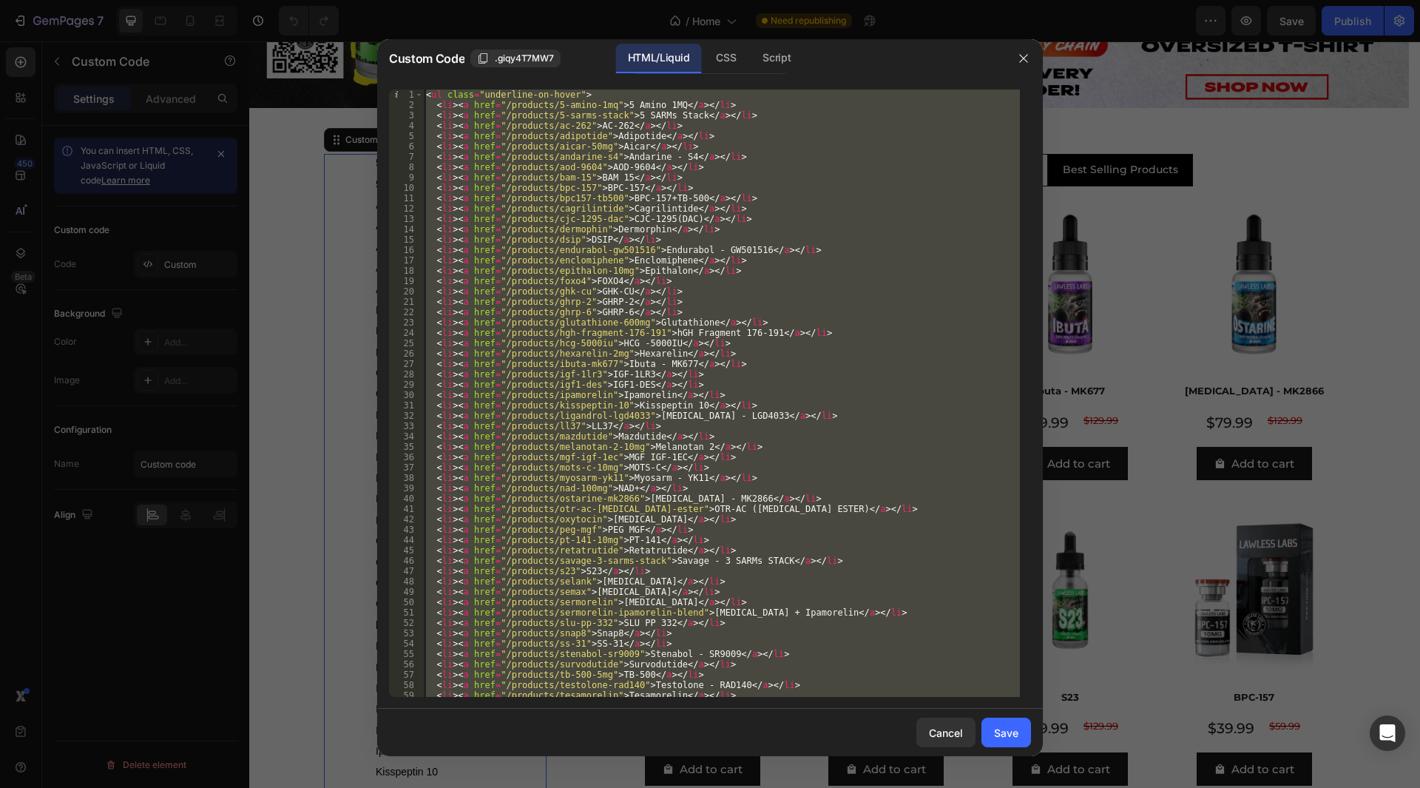
scroll to position [87, 0]
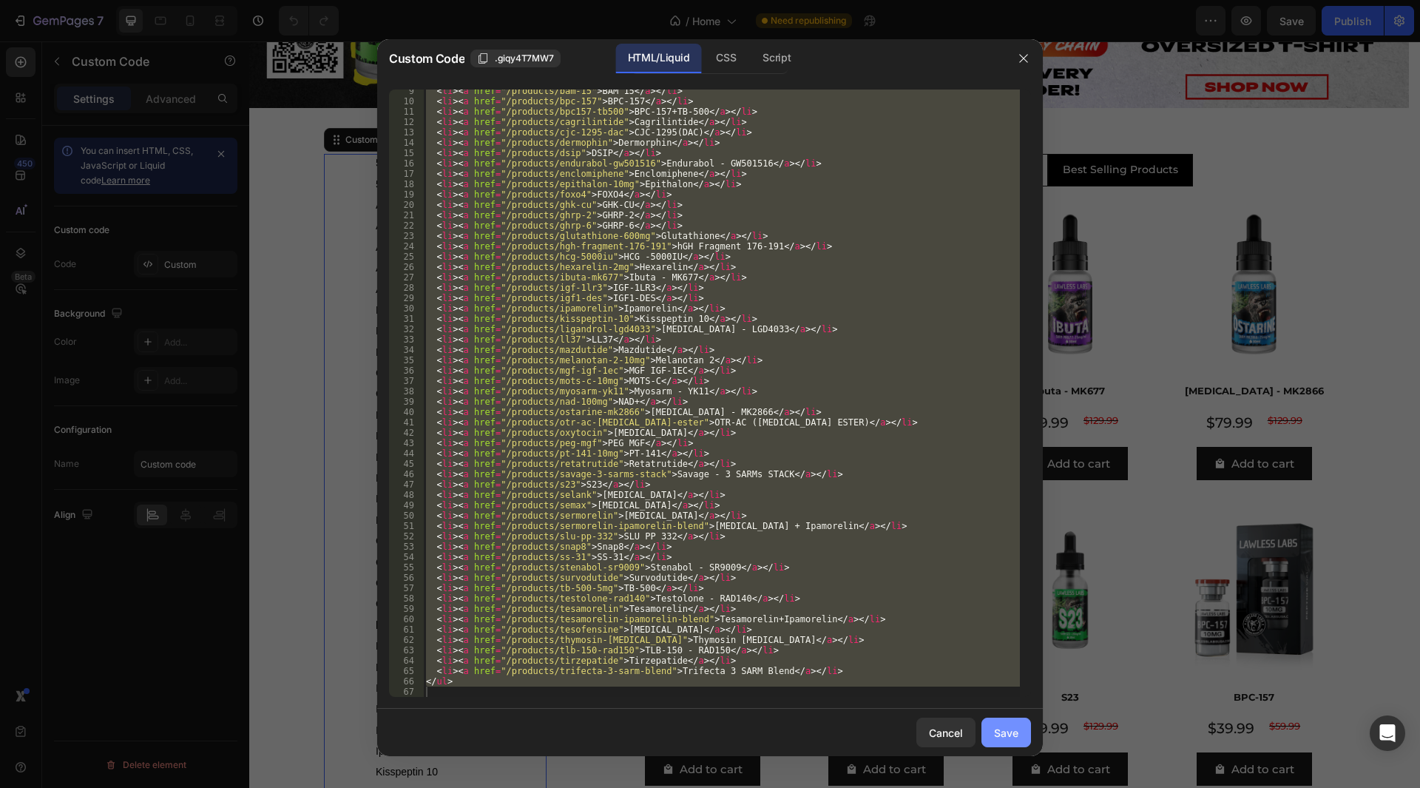
click at [1014, 730] on div "Save" at bounding box center [1006, 733] width 24 height 16
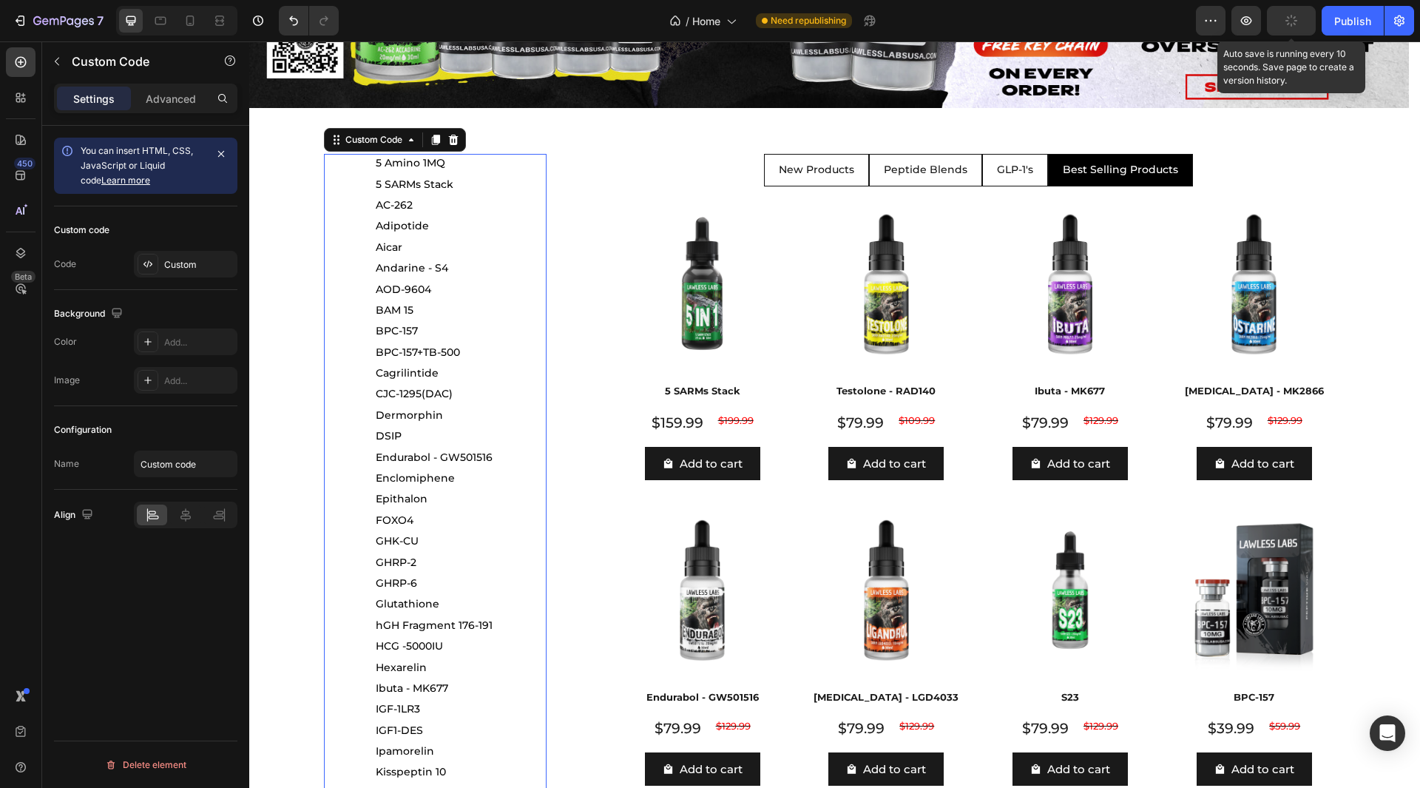
click at [1280, 27] on button "button" at bounding box center [1291, 21] width 49 height 30
click at [1260, 24] on button "button" at bounding box center [1246, 21] width 30 height 30
